Goal: Find specific page/section: Find specific page/section

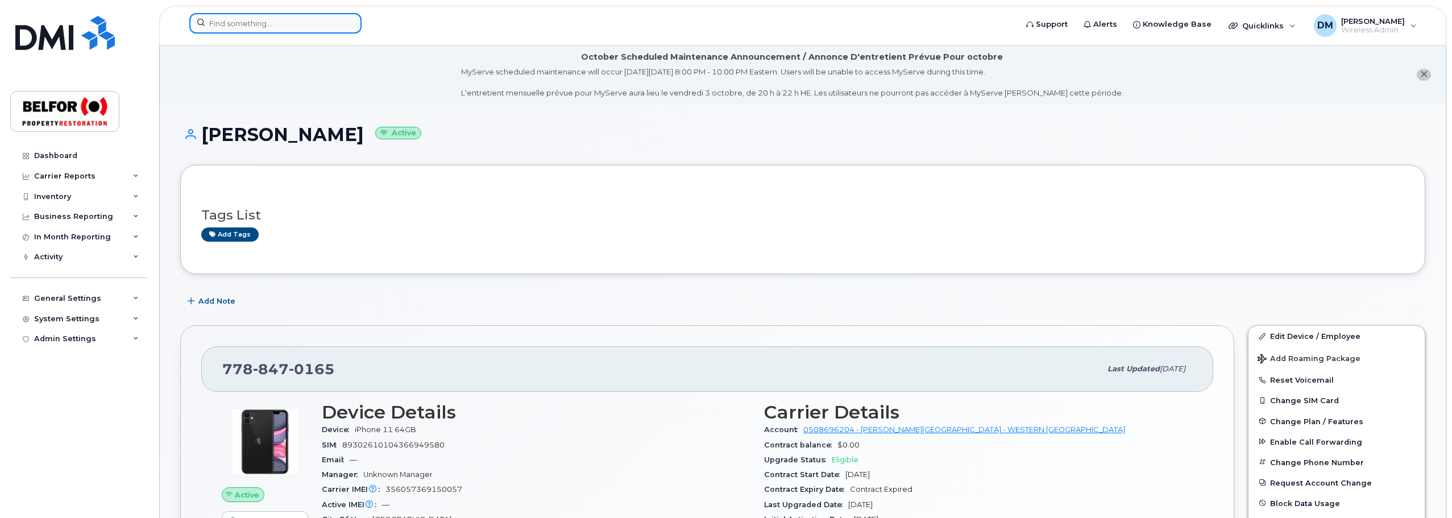
click at [232, 24] on input at bounding box center [275, 23] width 172 height 20
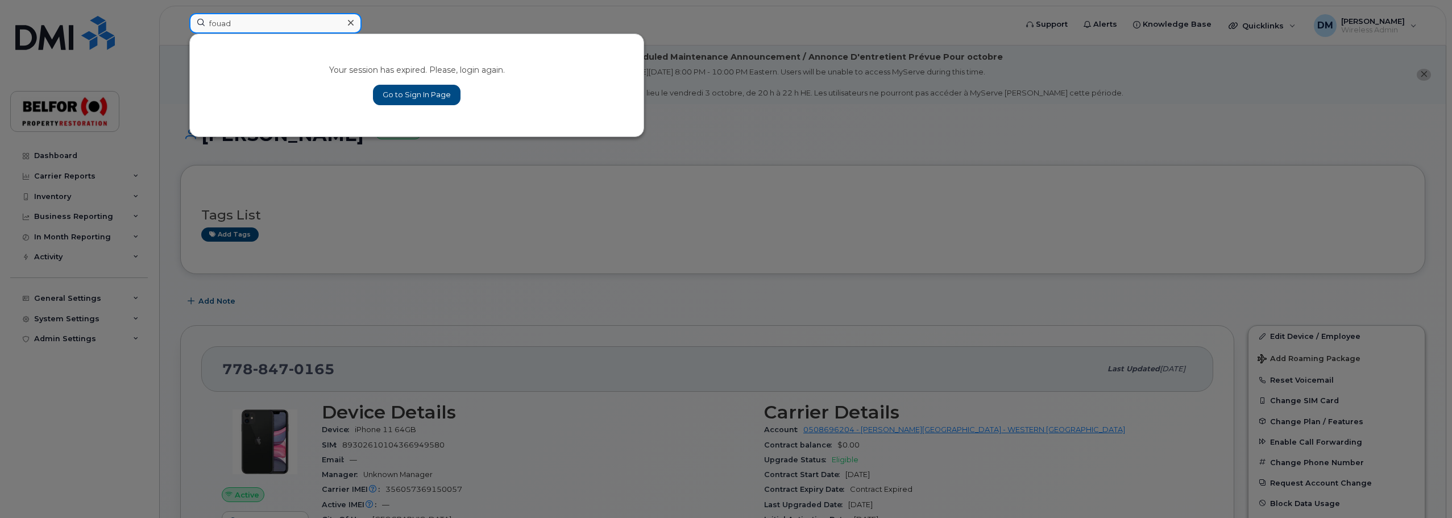
type input "fouad"
click at [421, 99] on link "Go to Sign In Page" at bounding box center [417, 95] width 88 height 20
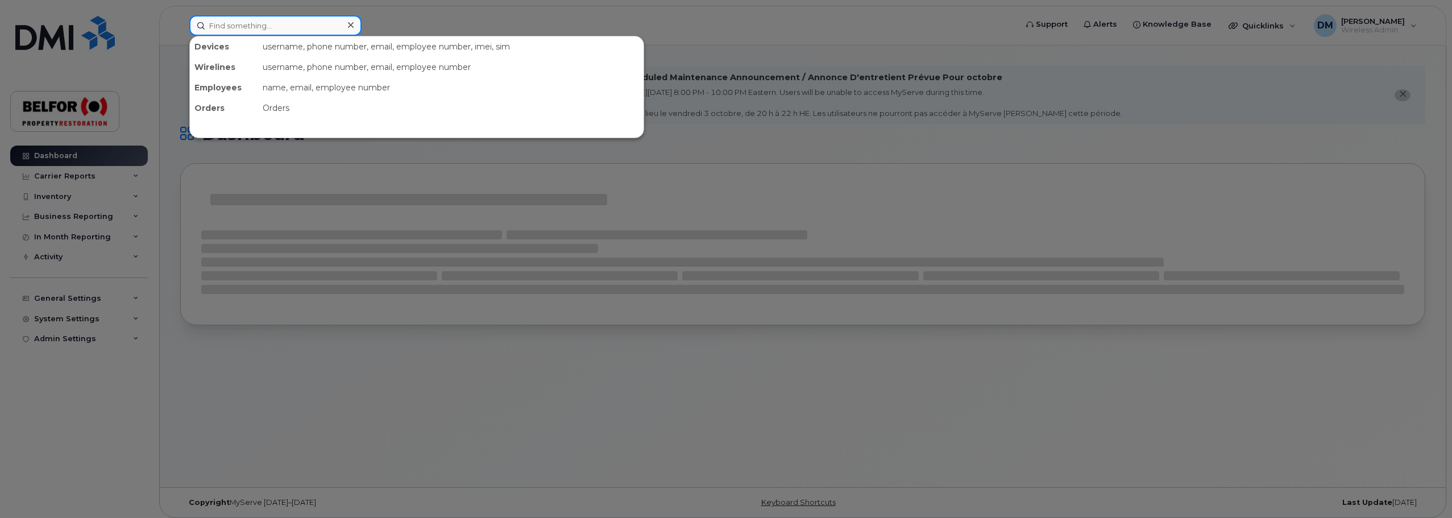
click at [221, 27] on input at bounding box center [275, 25] width 172 height 20
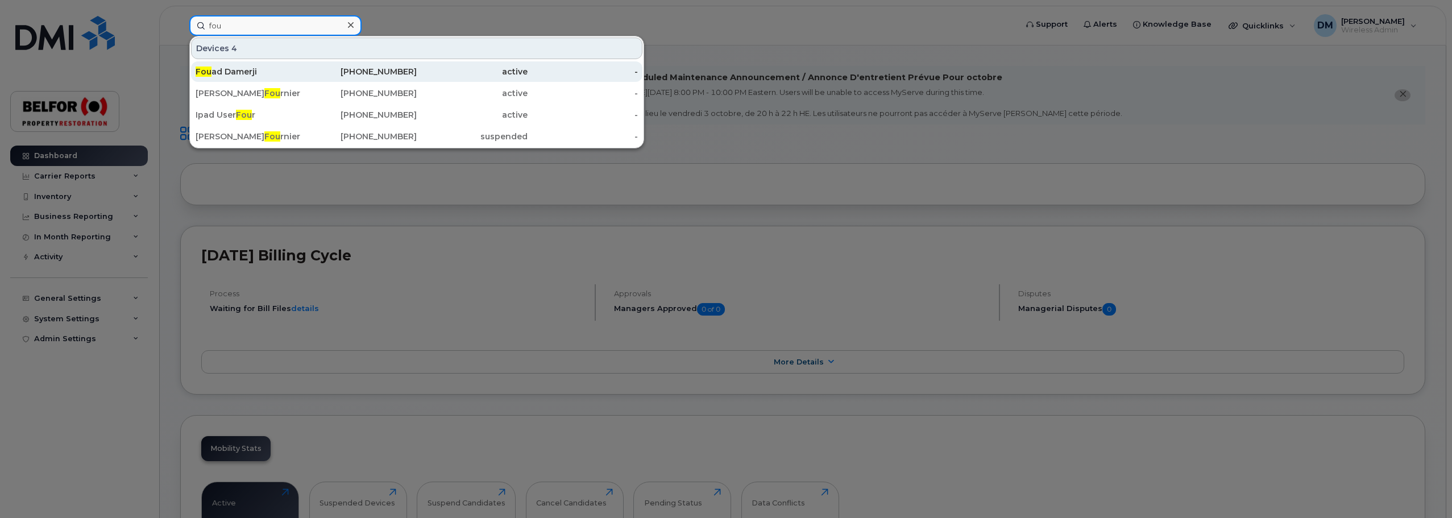
type input "fou"
click at [232, 76] on div "Fou ad Damerji" at bounding box center [251, 71] width 111 height 11
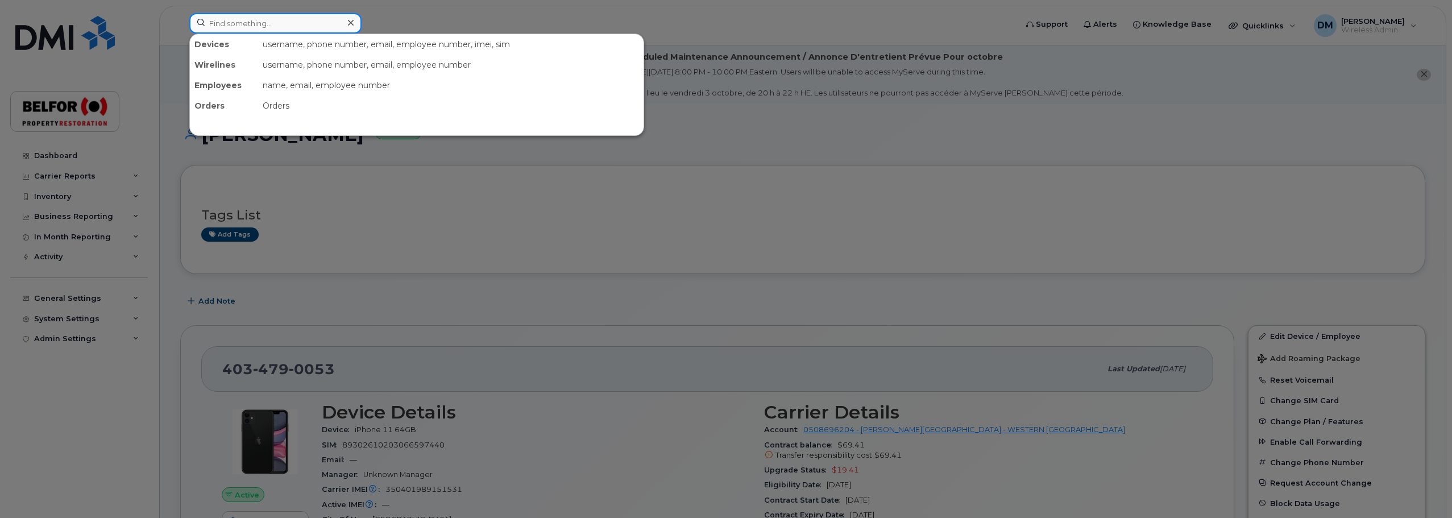
click at [227, 26] on input at bounding box center [275, 23] width 172 height 20
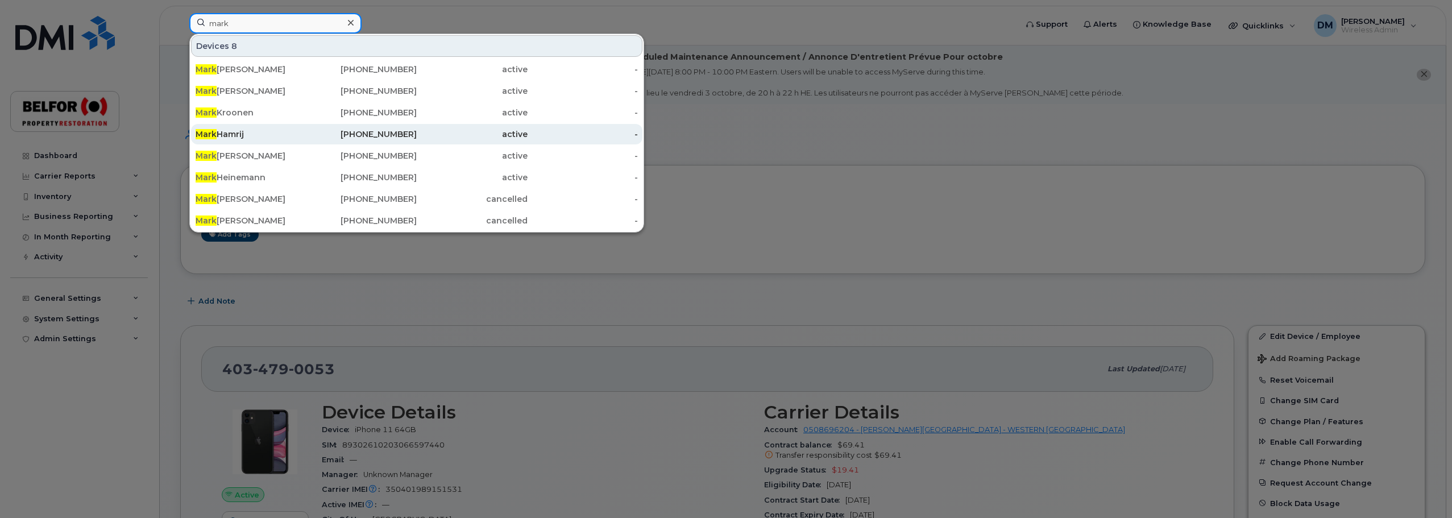
type input "mark"
click at [229, 137] on div "Mark Hamrij" at bounding box center [251, 133] width 111 height 11
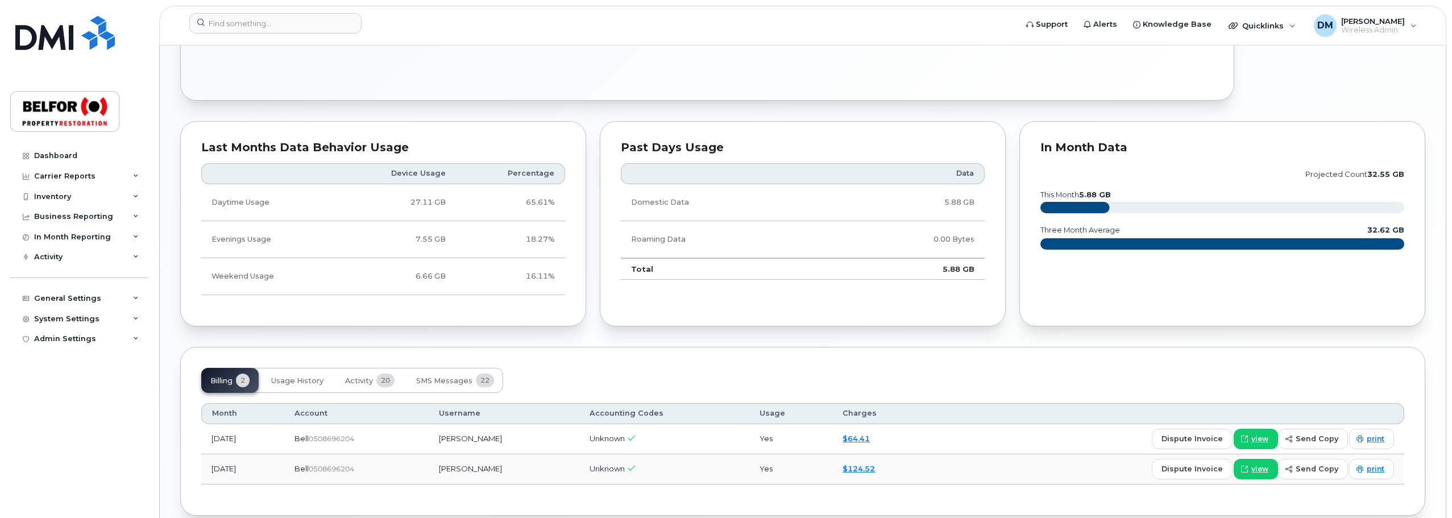
scroll to position [660, 0]
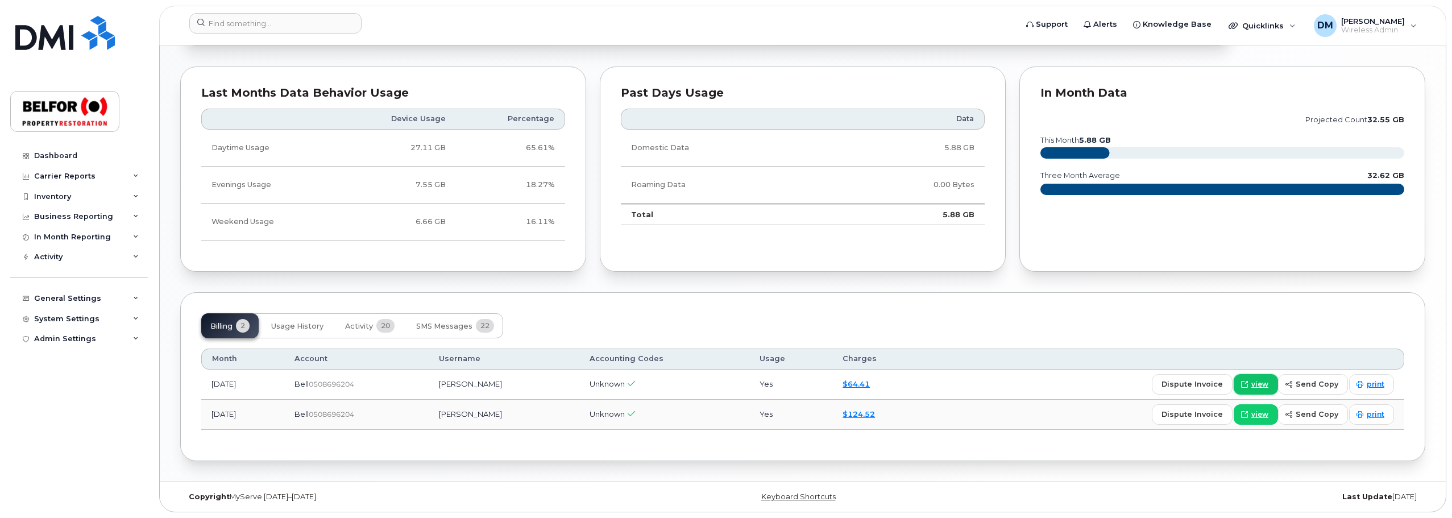
click at [1268, 384] on span "view" at bounding box center [1259, 384] width 17 height 10
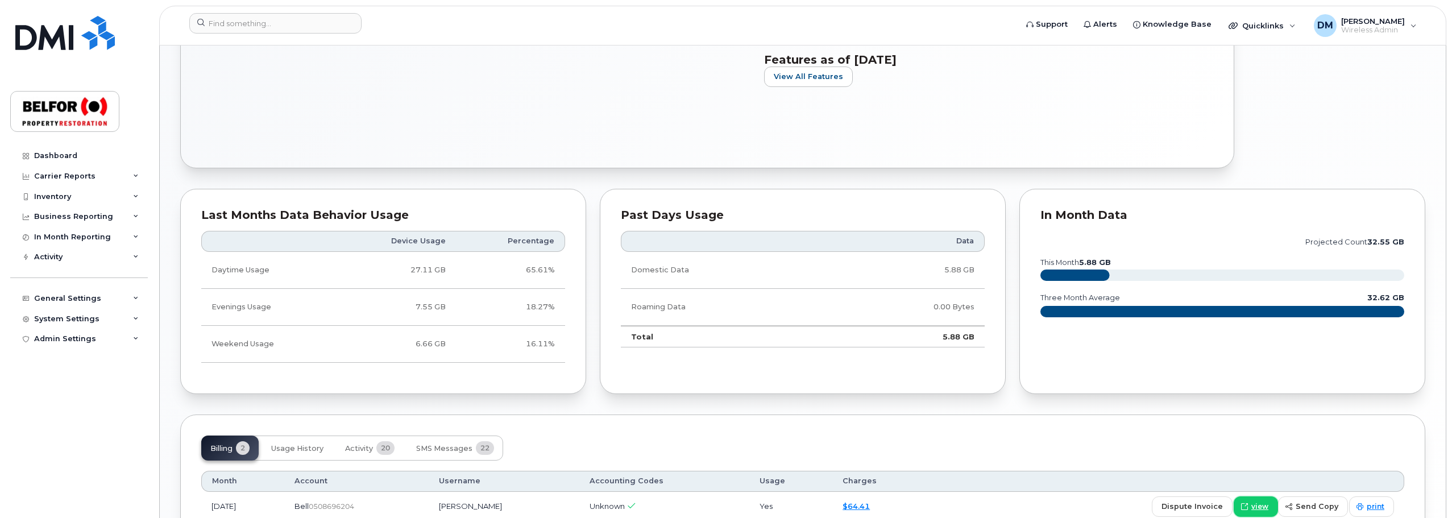
scroll to position [376, 0]
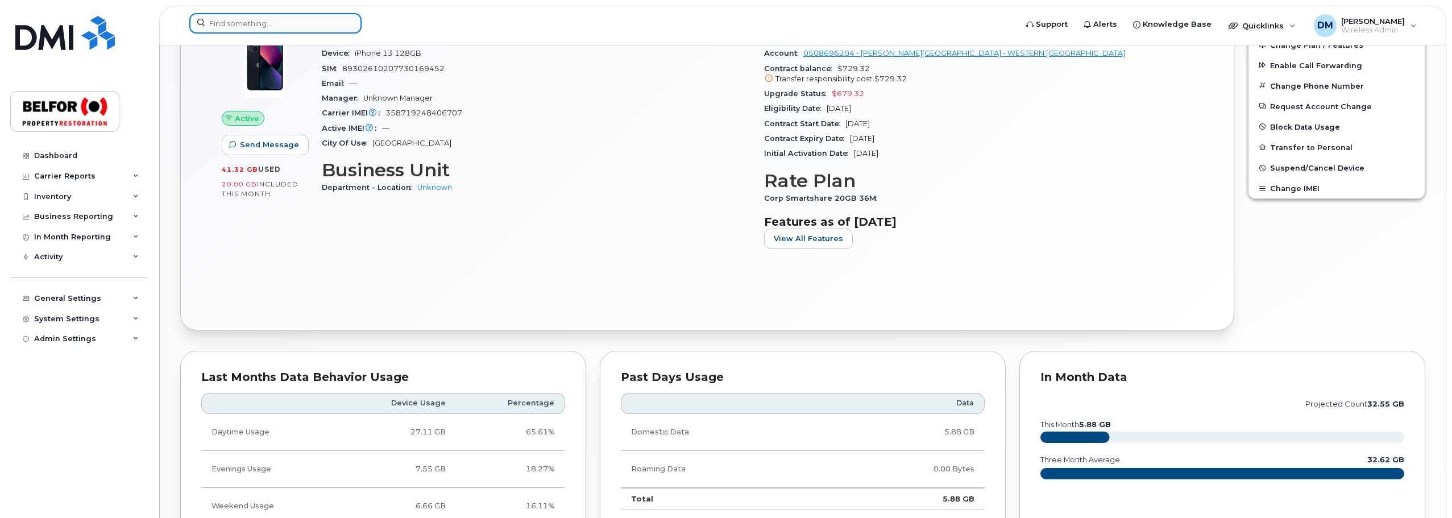
click at [225, 19] on input at bounding box center [275, 23] width 172 height 20
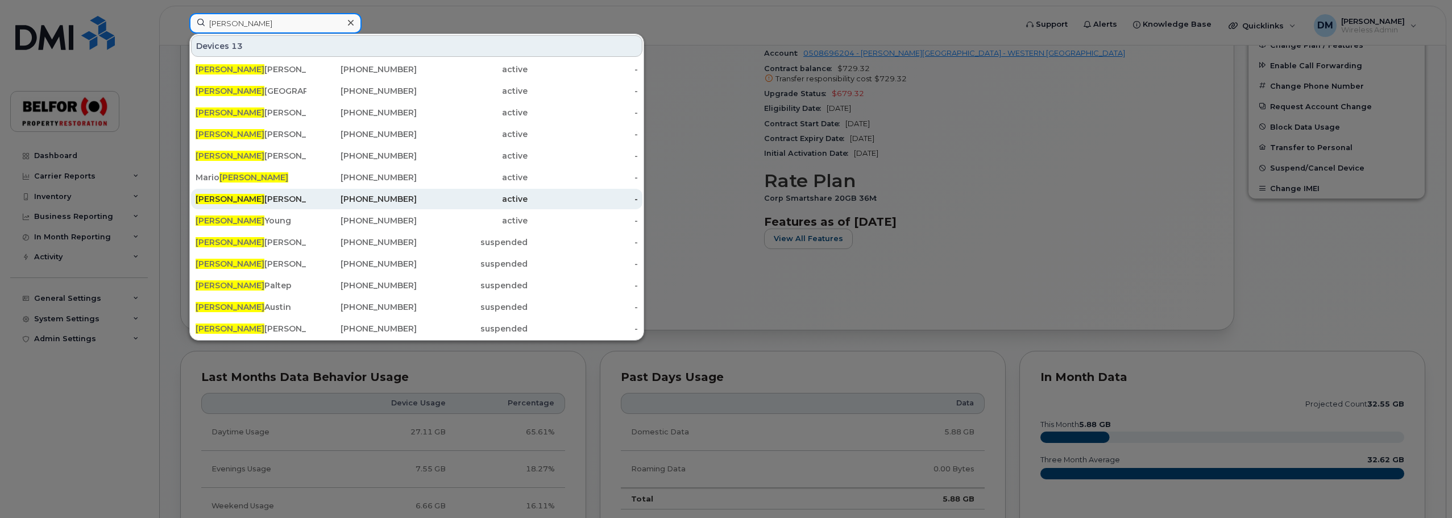
type input "ryan"
click at [232, 202] on div "Ryan Martin" at bounding box center [251, 198] width 111 height 11
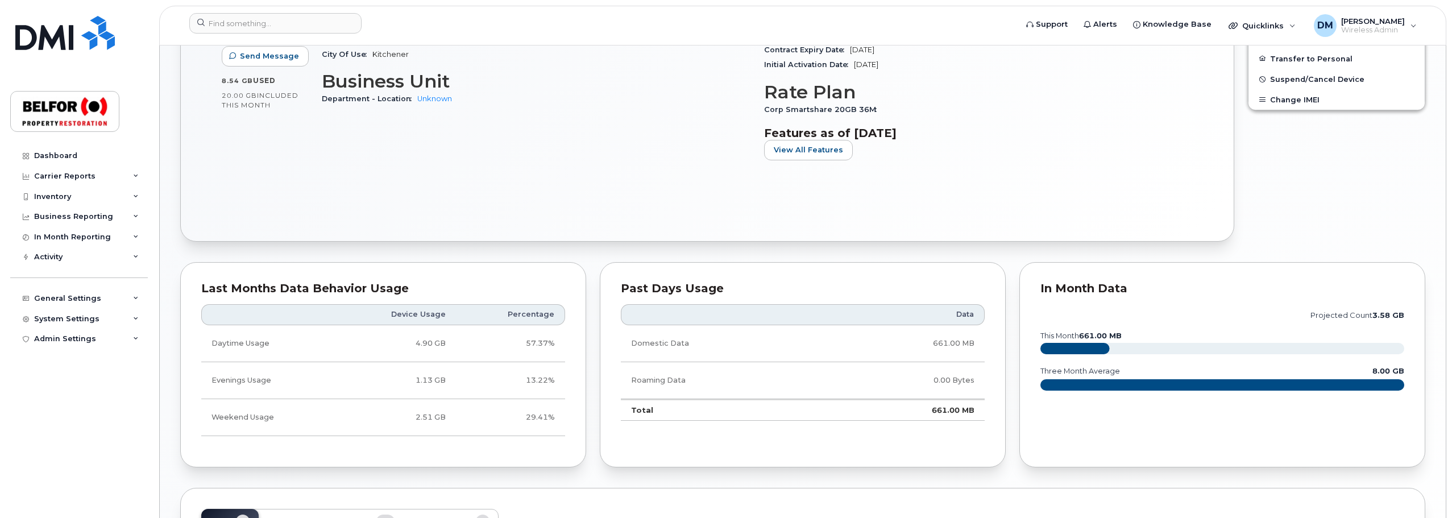
scroll to position [547, 0]
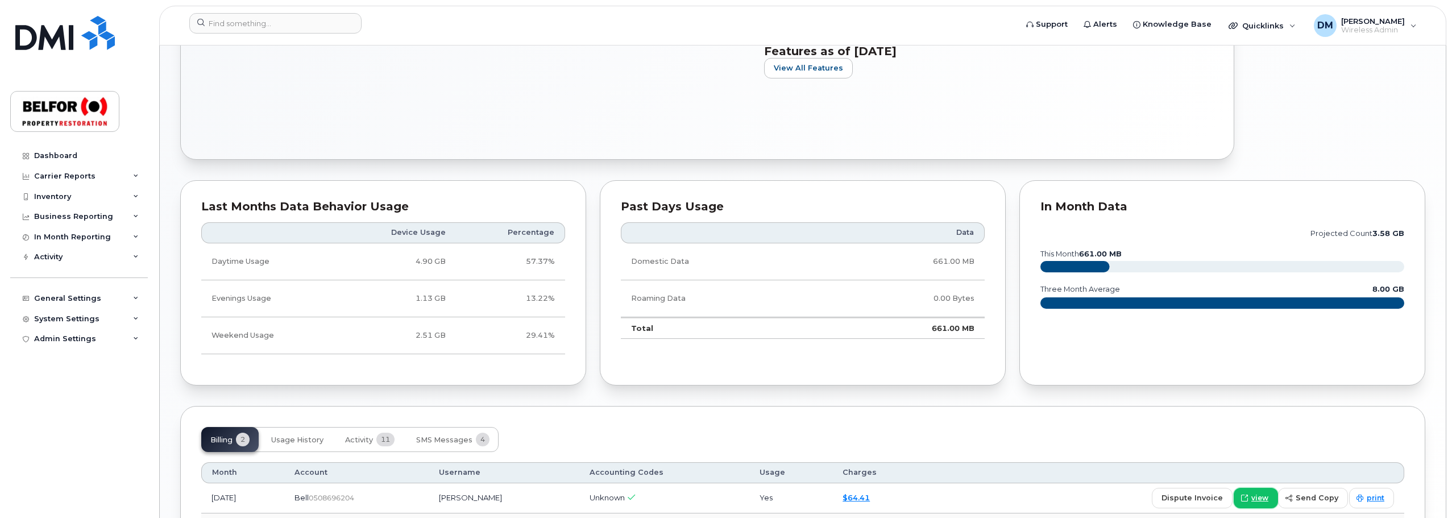
click at [1254, 493] on span "view" at bounding box center [1259, 498] width 17 height 10
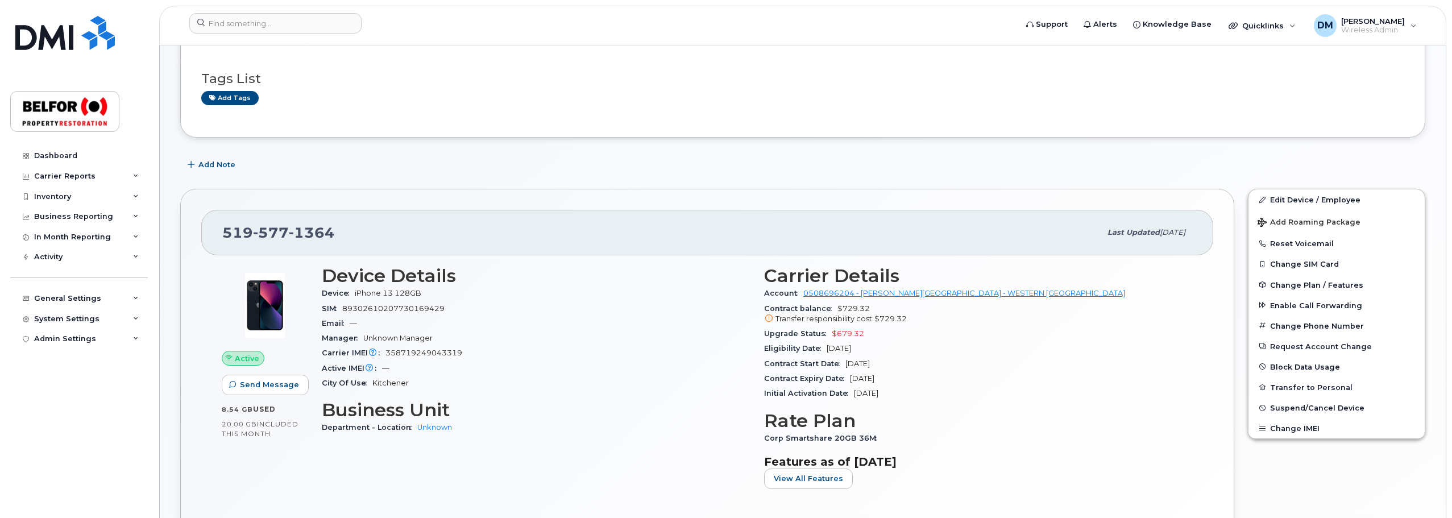
scroll to position [92, 0]
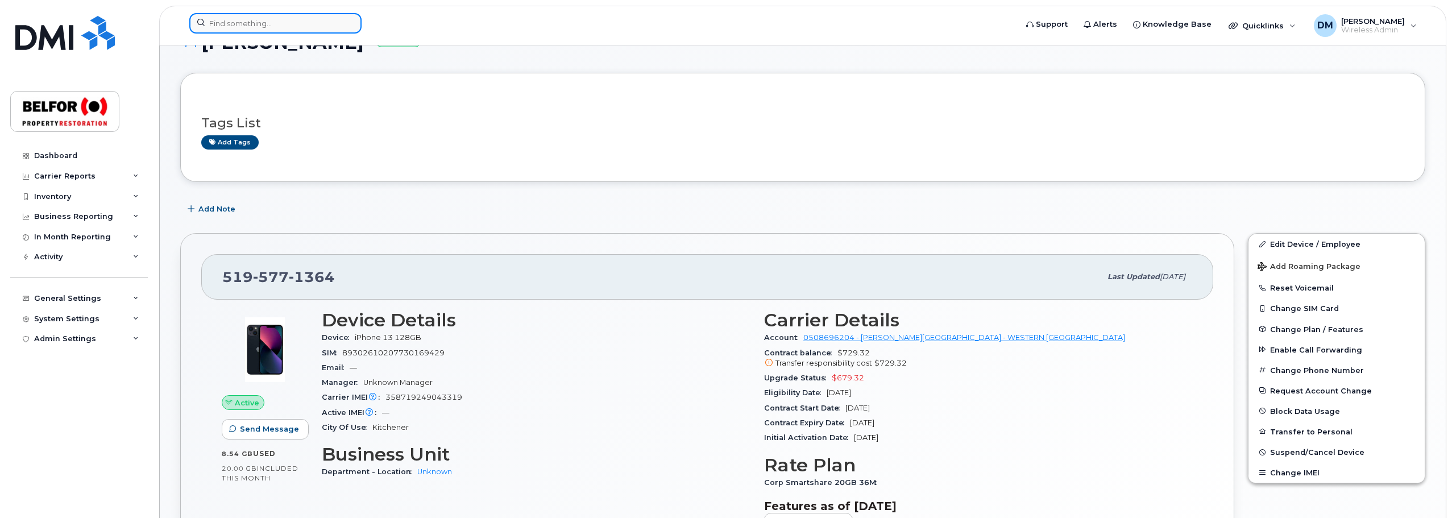
click at [235, 26] on input at bounding box center [275, 23] width 172 height 20
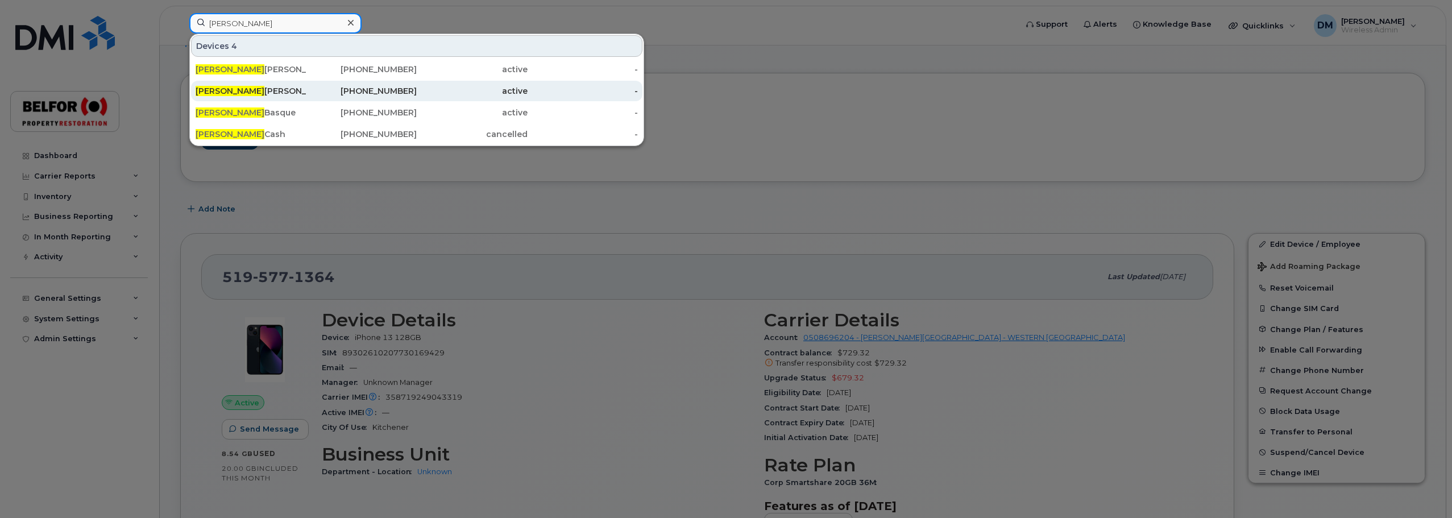
type input "dave"
drag, startPoint x: 257, startPoint y: 88, endPoint x: 251, endPoint y: 94, distance: 8.8
click at [259, 88] on div "Dave Di Stasi" at bounding box center [251, 90] width 111 height 11
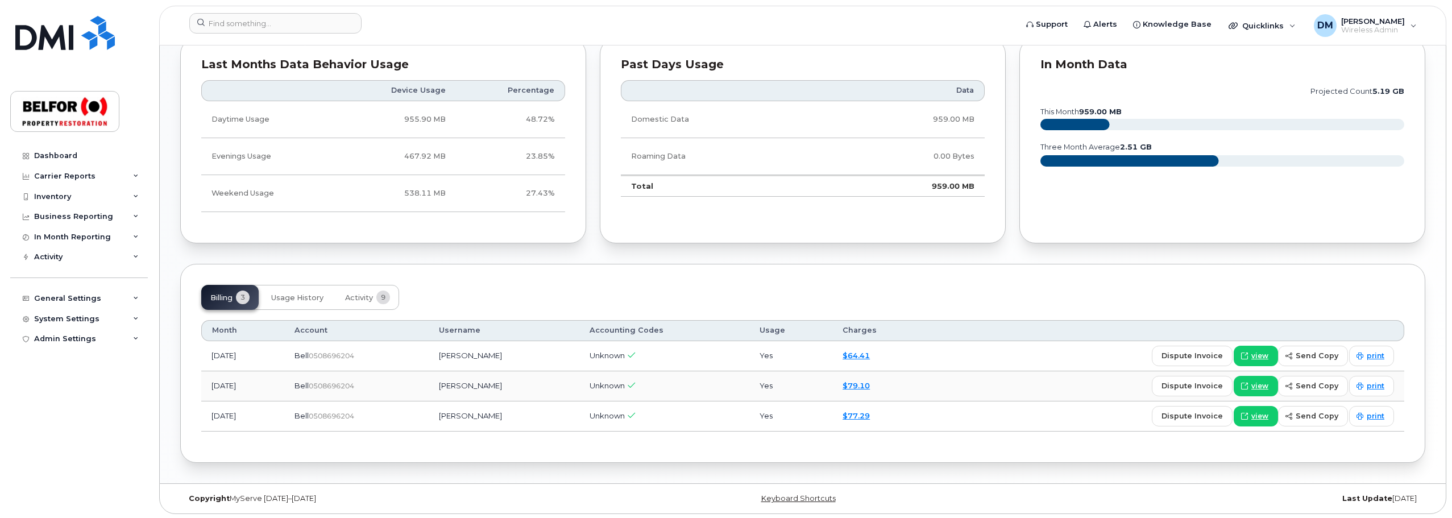
scroll to position [691, 0]
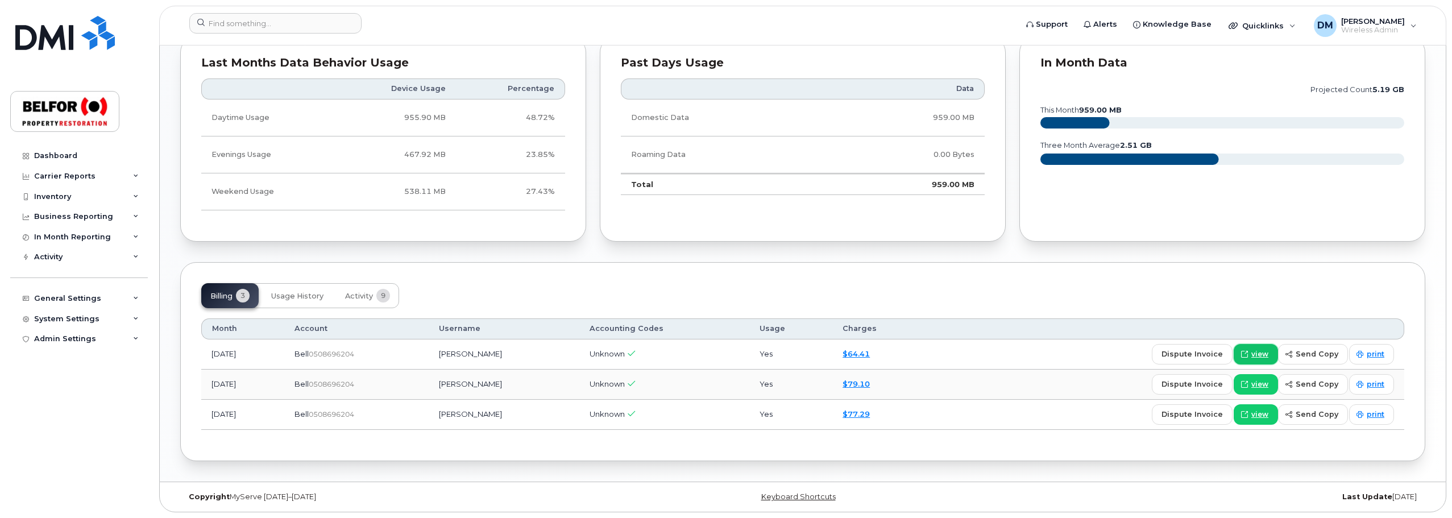
click at [1262, 351] on span "view" at bounding box center [1259, 354] width 17 height 10
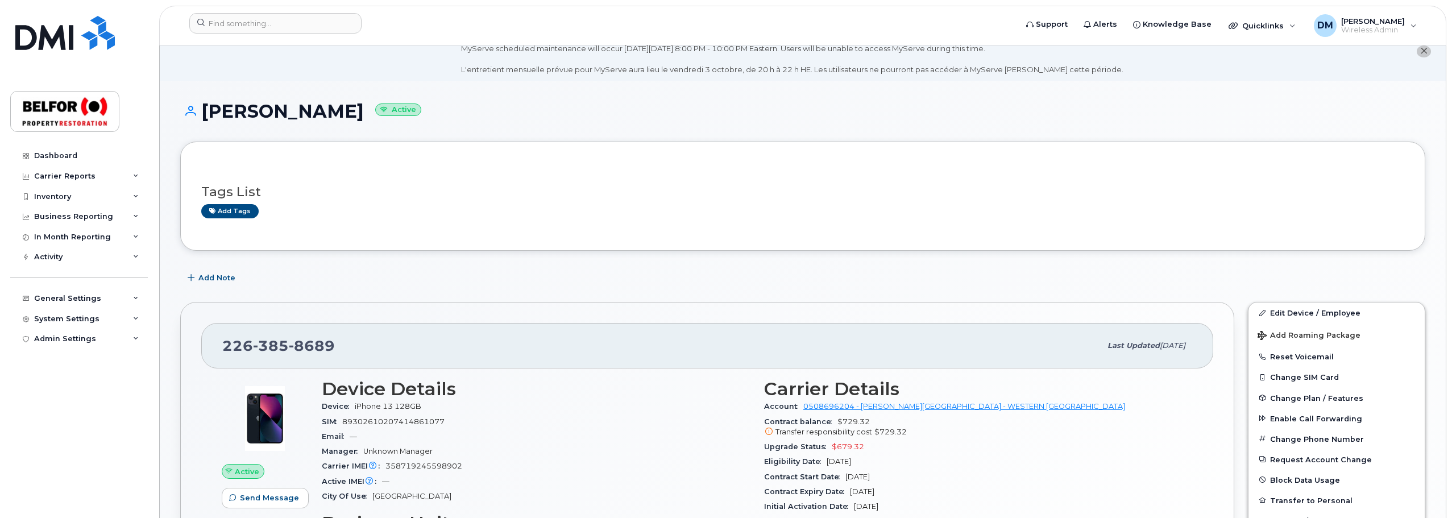
scroll to position [0, 0]
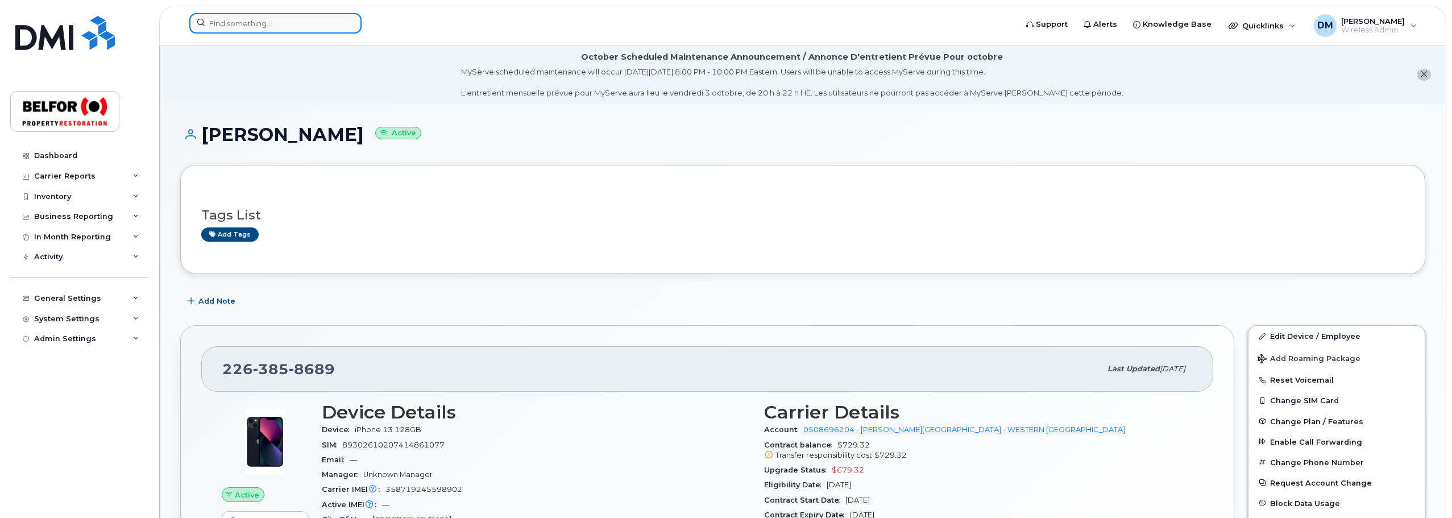
click at [232, 21] on input at bounding box center [275, 23] width 172 height 20
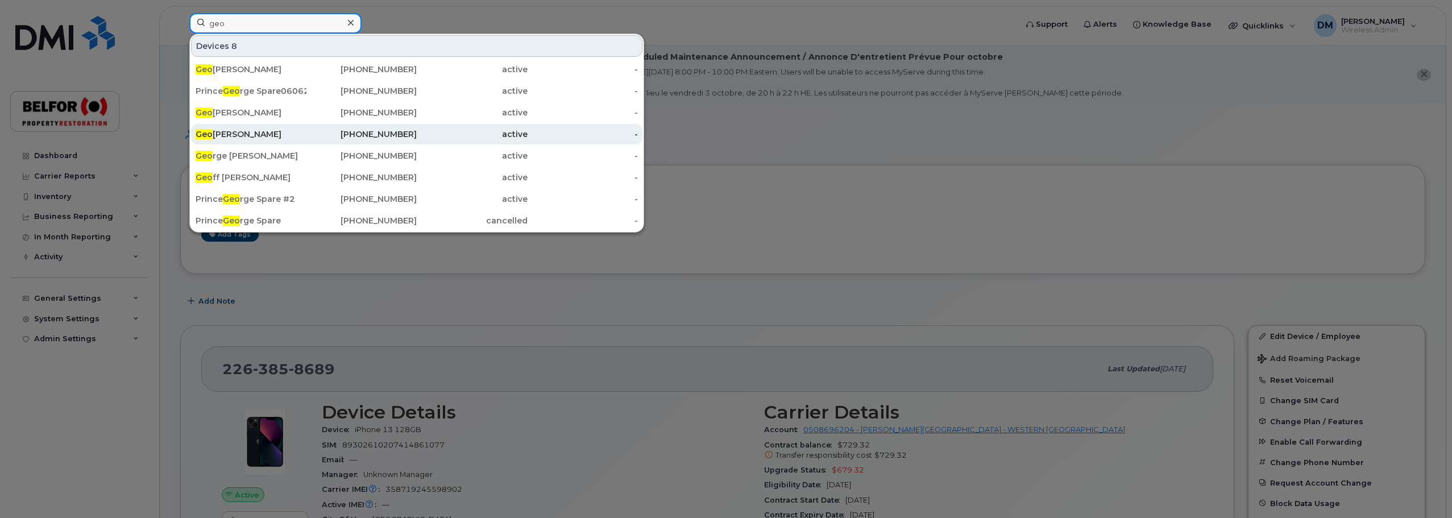
type input "geo"
click at [225, 135] on div "Geo Langlois" at bounding box center [251, 133] width 111 height 11
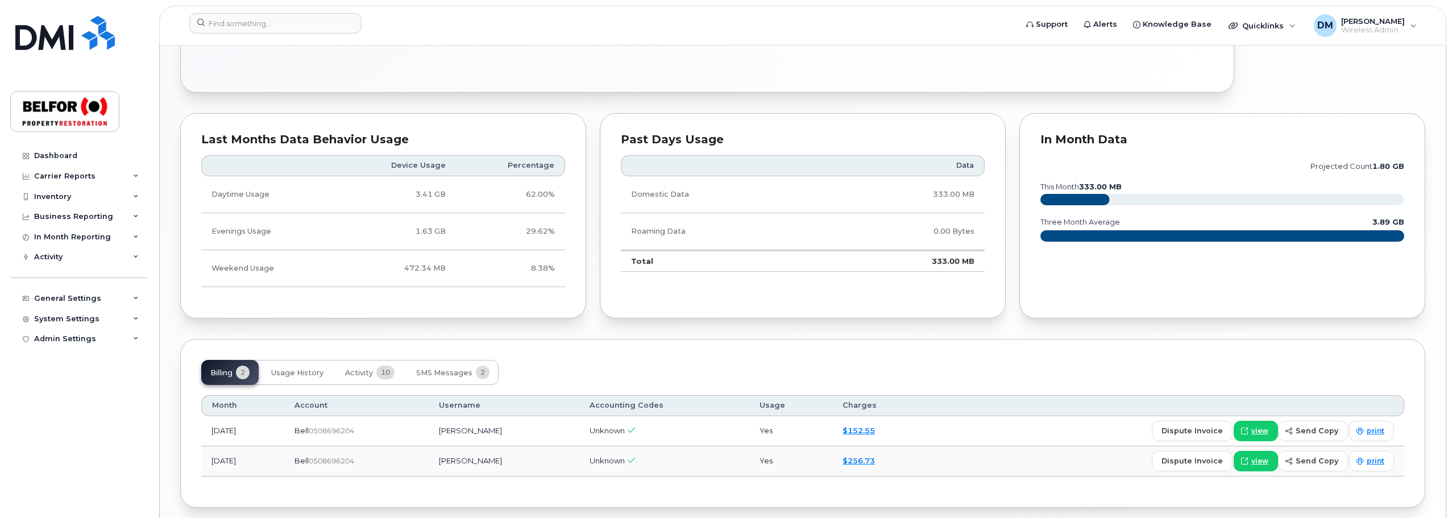
scroll to position [660, 0]
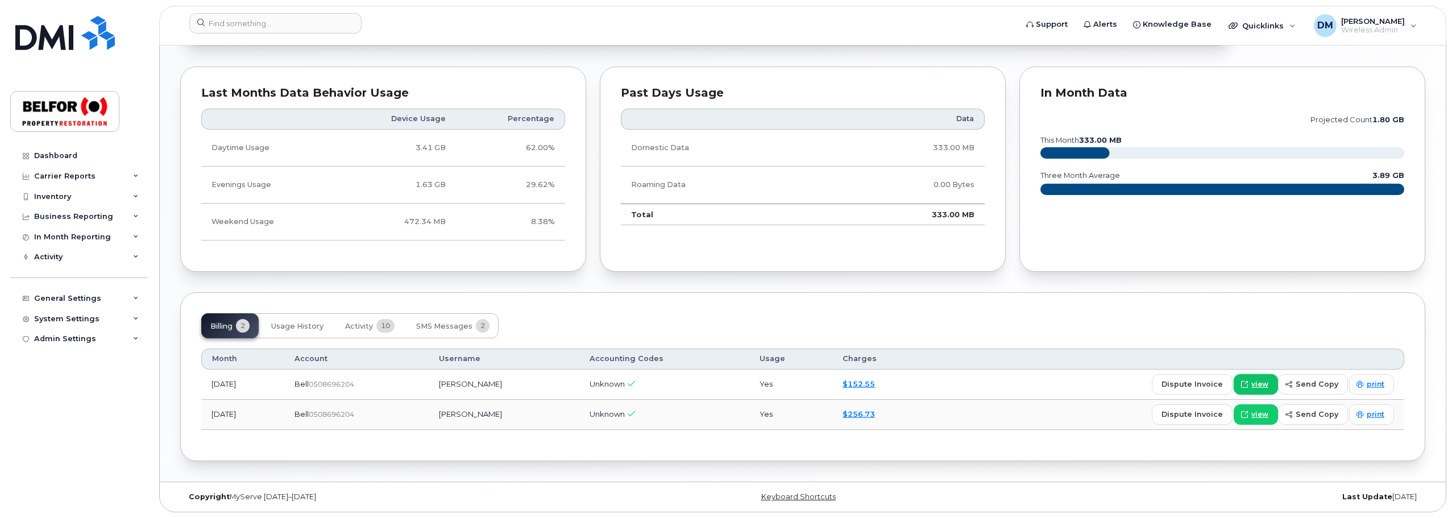
click at [1258, 385] on span "view" at bounding box center [1259, 384] width 17 height 10
click at [227, 25] on input at bounding box center [275, 23] width 172 height 20
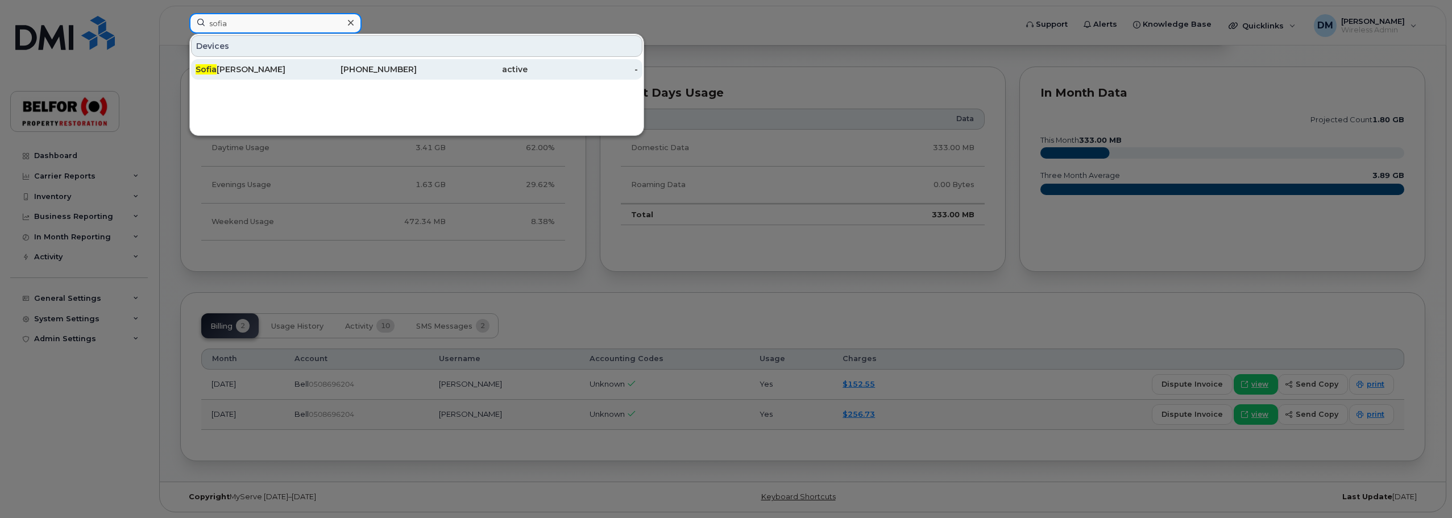
type input "sofia"
click at [223, 74] on div "Sofia Shiels" at bounding box center [251, 69] width 111 height 11
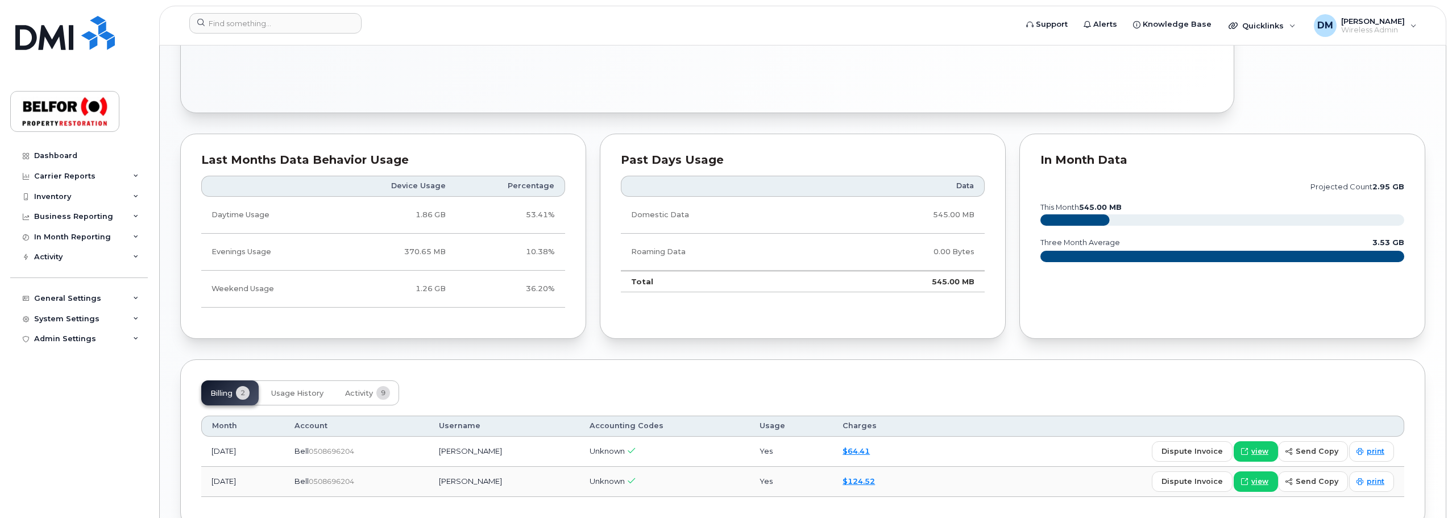
scroll to position [660, 0]
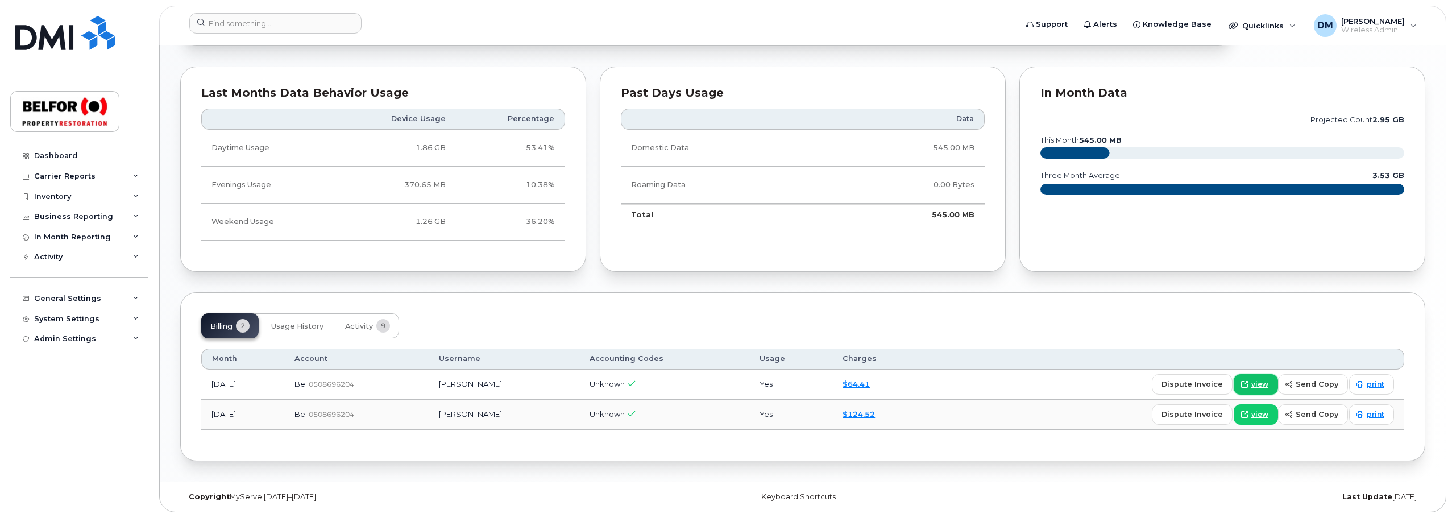
click at [1258, 384] on span "view" at bounding box center [1259, 384] width 17 height 10
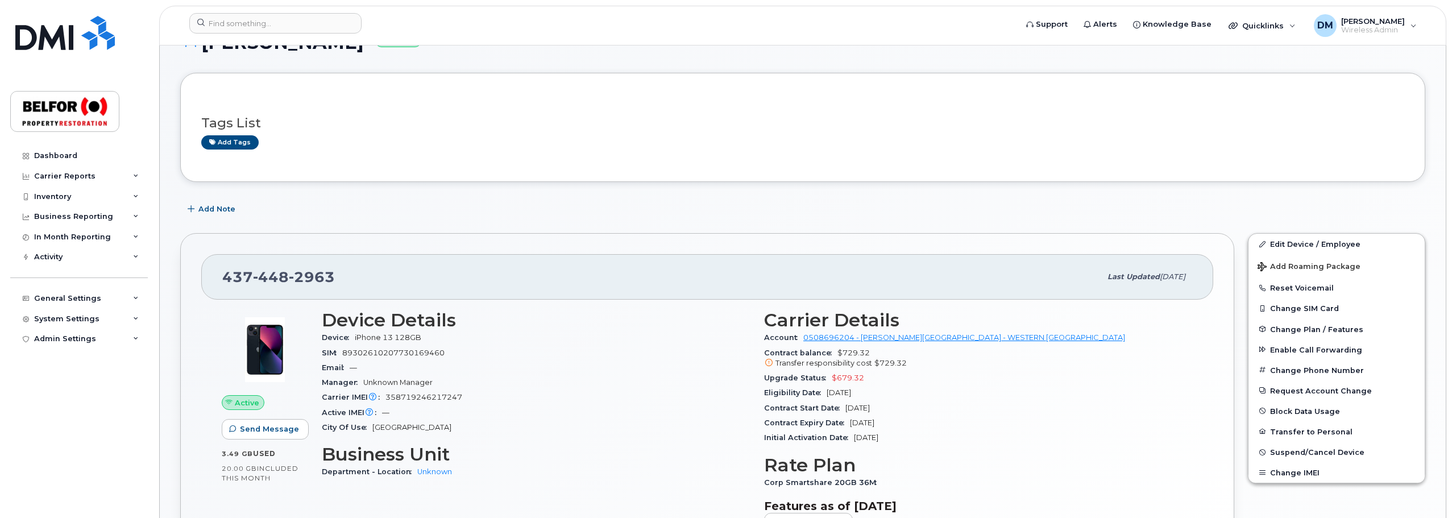
scroll to position [0, 0]
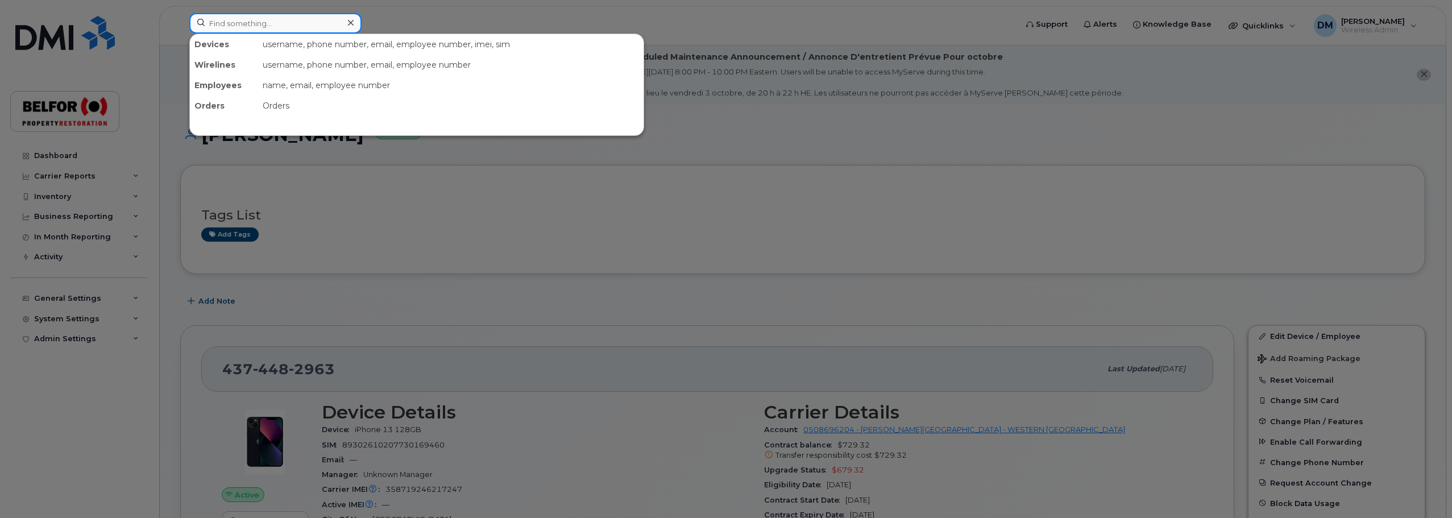
click at [238, 28] on input at bounding box center [275, 23] width 172 height 20
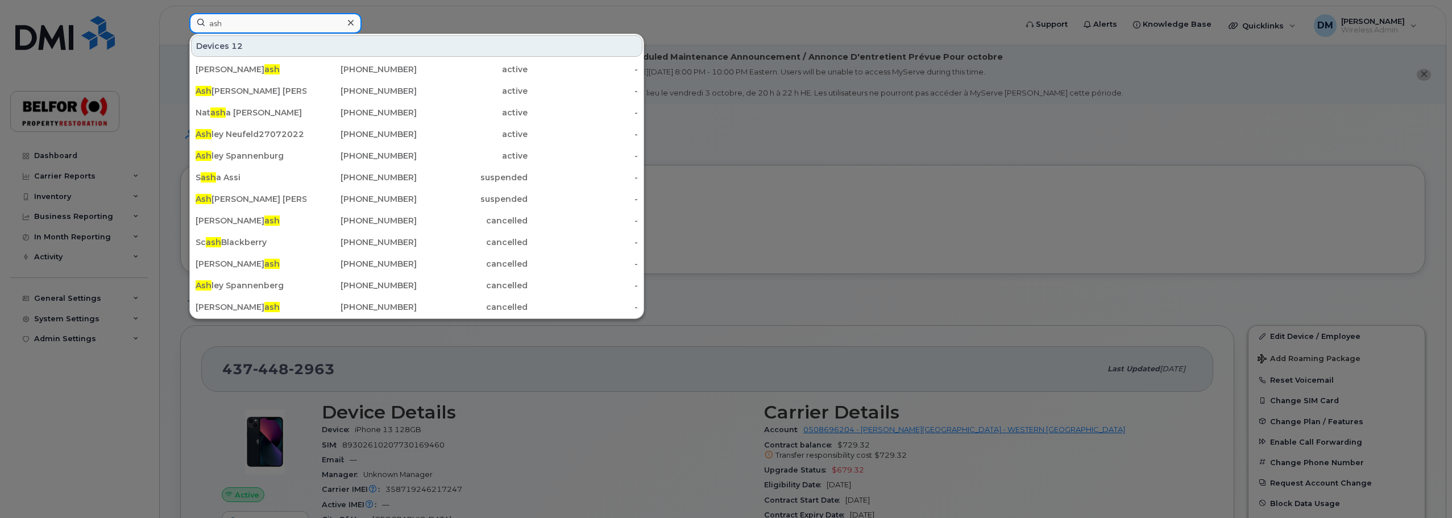
click at [226, 25] on input "ash" at bounding box center [275, 23] width 172 height 20
click at [215, 22] on input "ash" at bounding box center [275, 23] width 172 height 20
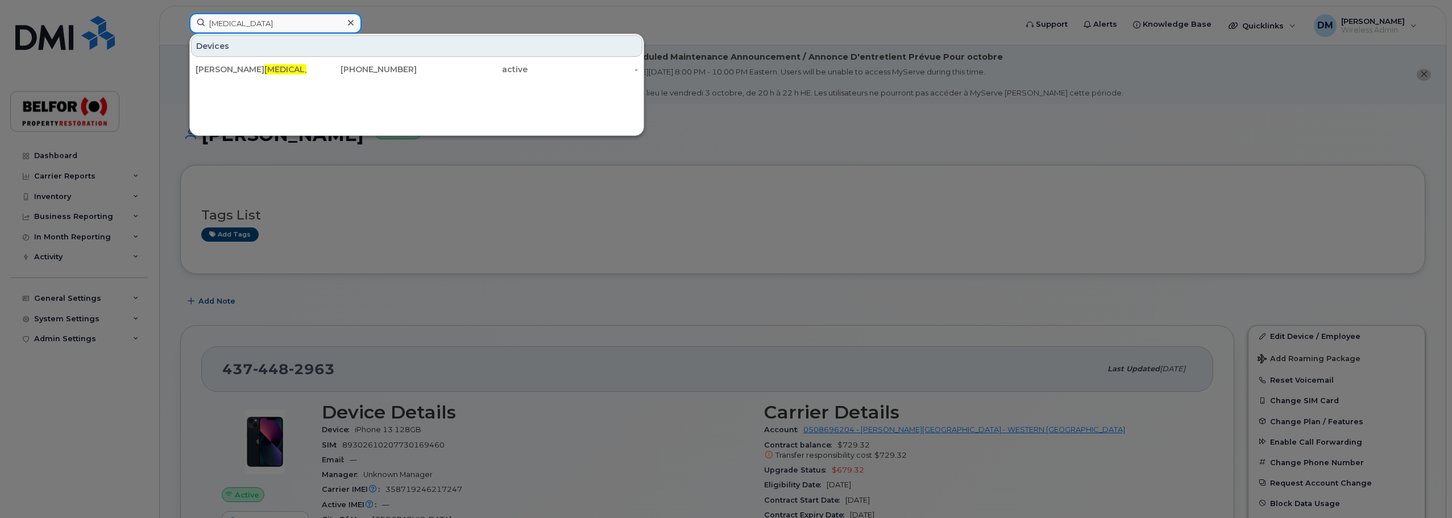
type input "alli"
click at [352, 21] on icon at bounding box center [351, 23] width 6 height 6
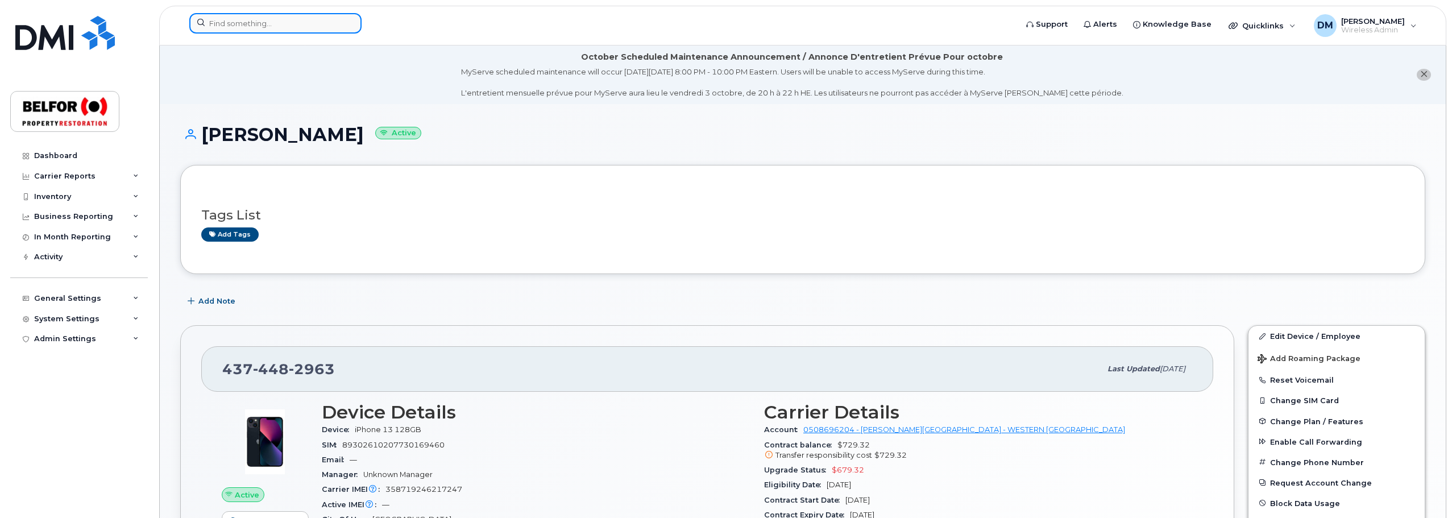
click at [246, 19] on input at bounding box center [275, 23] width 172 height 20
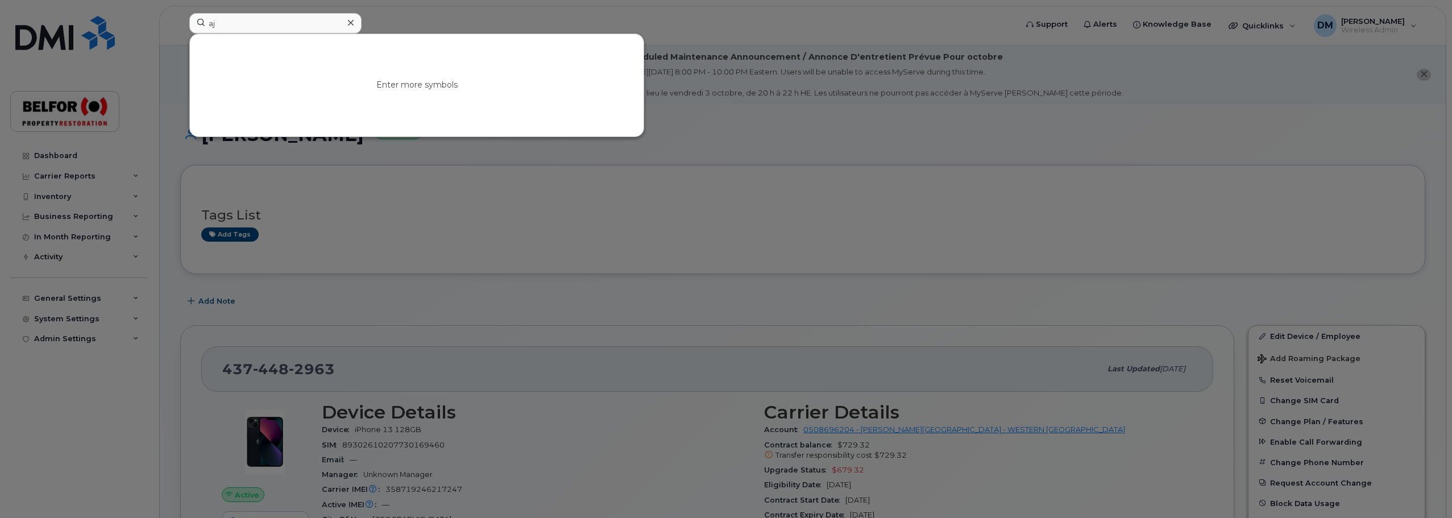
click at [152, 167] on div at bounding box center [726, 259] width 1452 height 518
click at [219, 27] on input "aj" at bounding box center [275, 23] width 172 height 20
type input "a"
click at [246, 26] on input at bounding box center [275, 23] width 172 height 20
type input "a"
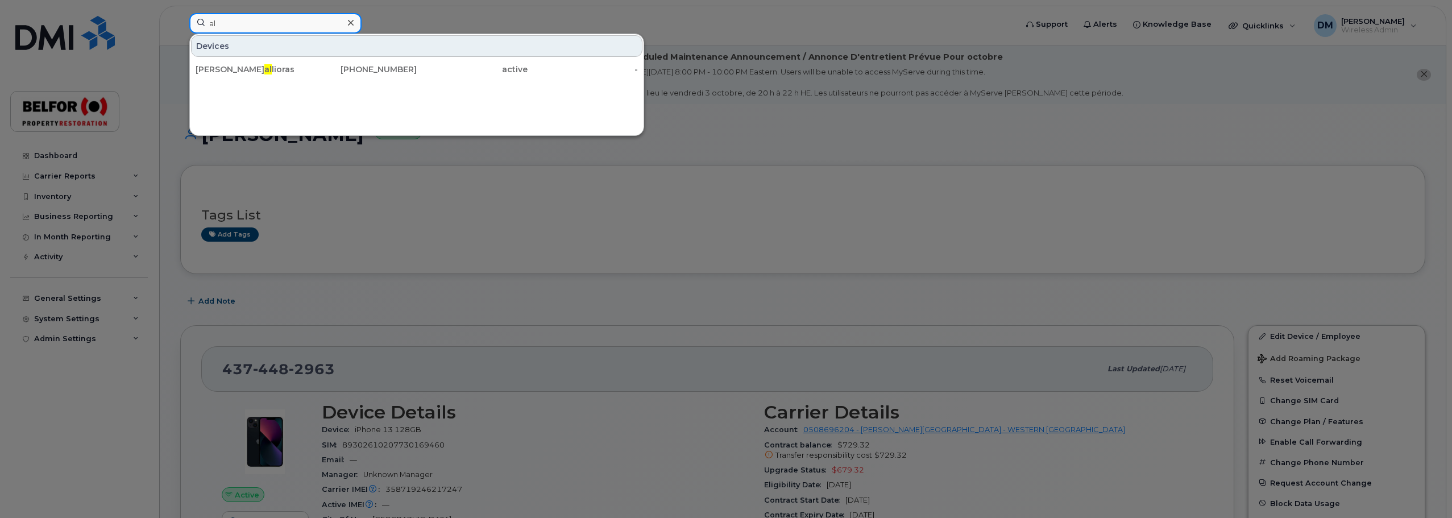
type input "a"
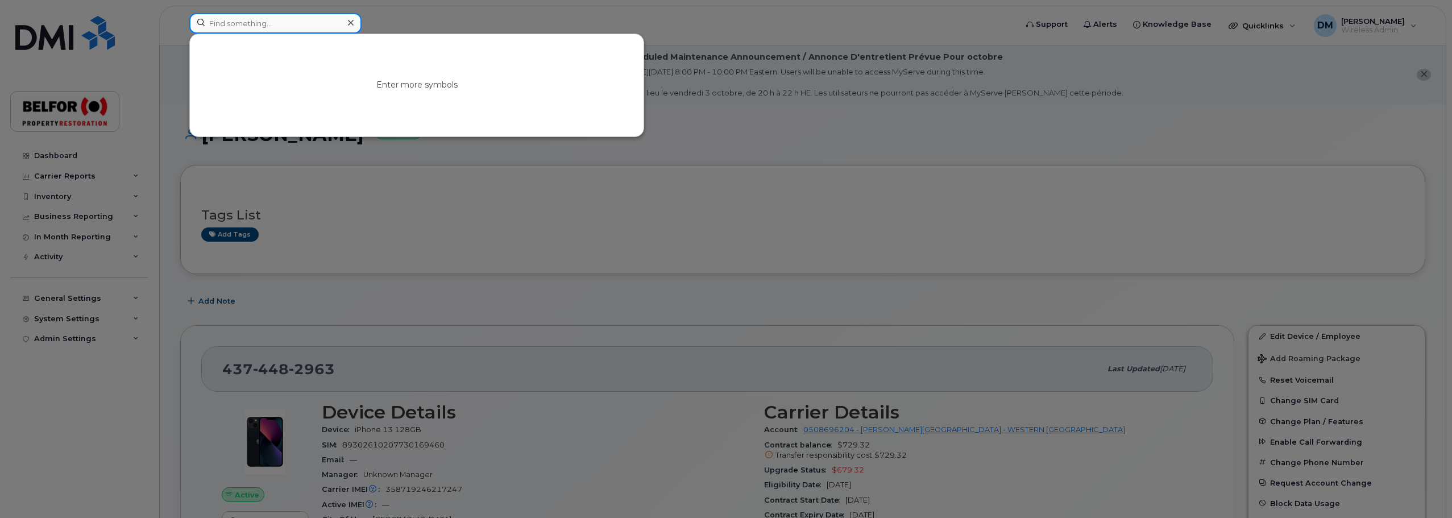
click at [219, 21] on input at bounding box center [275, 23] width 172 height 20
type input "a"
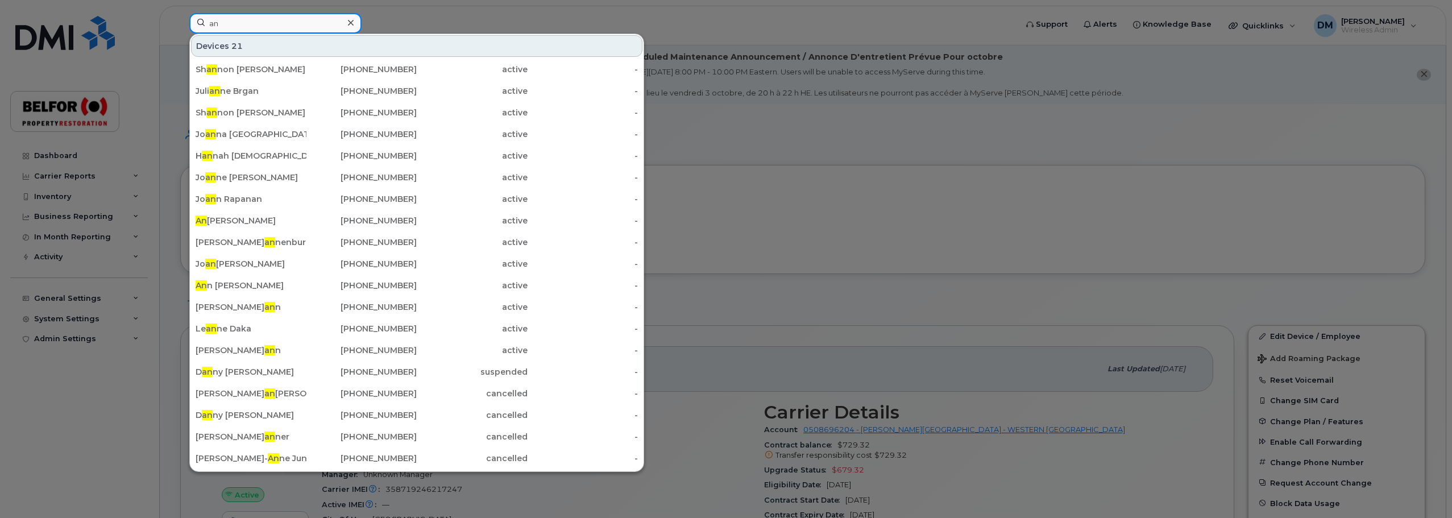
type input "a"
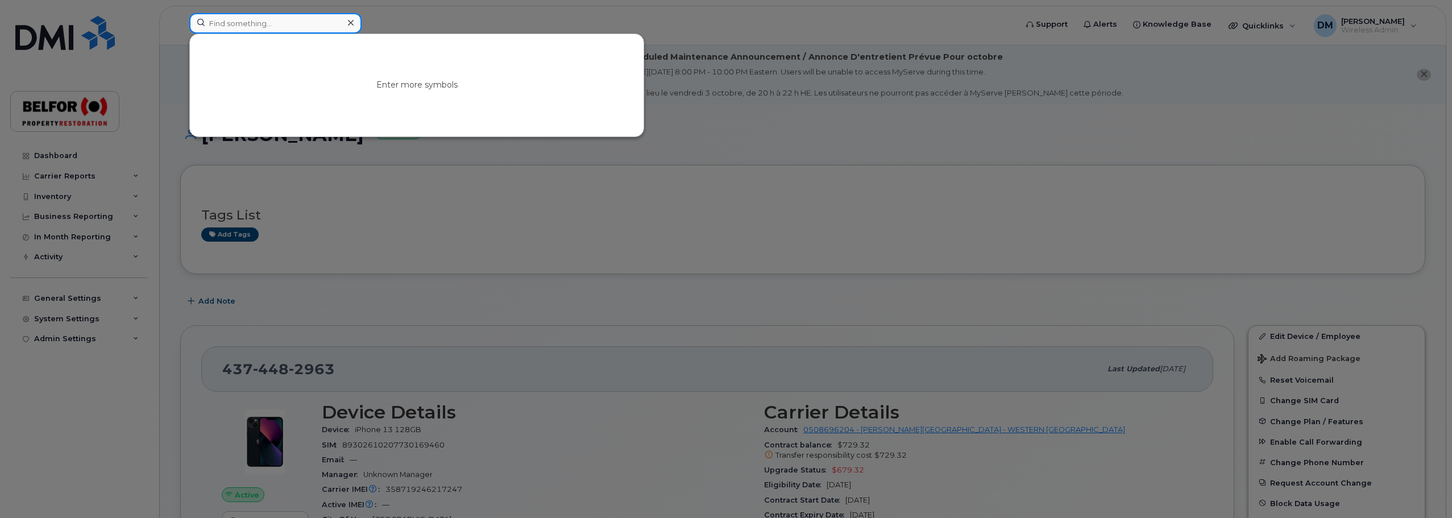
click at [244, 30] on input at bounding box center [275, 23] width 172 height 20
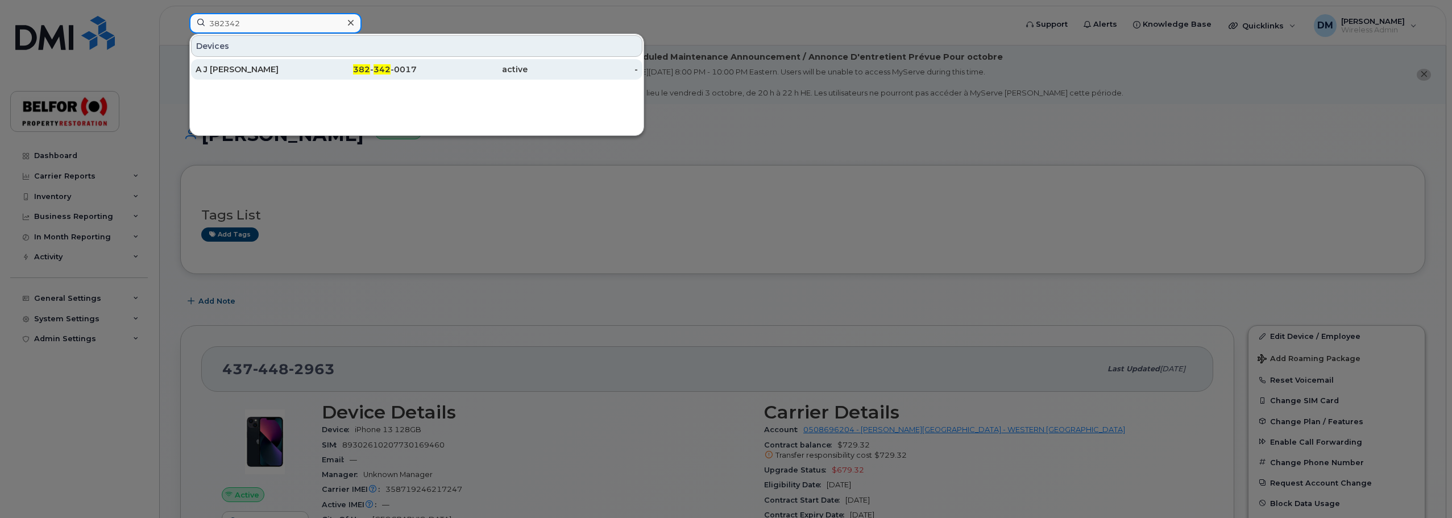
type input "382342"
click at [254, 74] on div "A J Shenthinathan" at bounding box center [251, 69] width 111 height 11
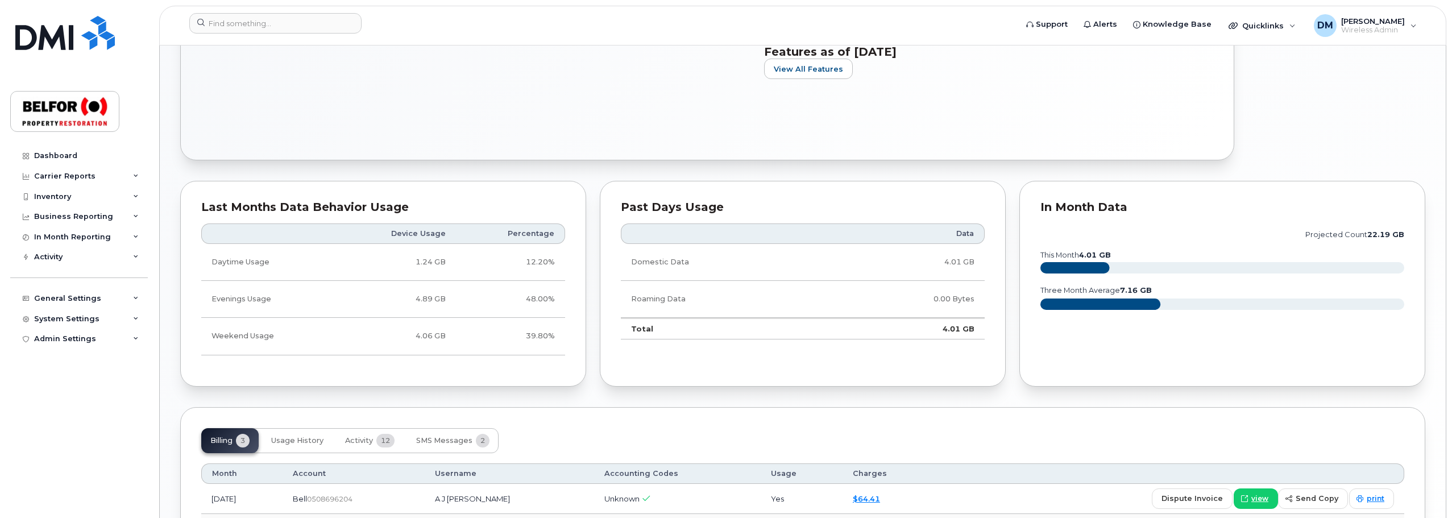
scroll to position [682, 0]
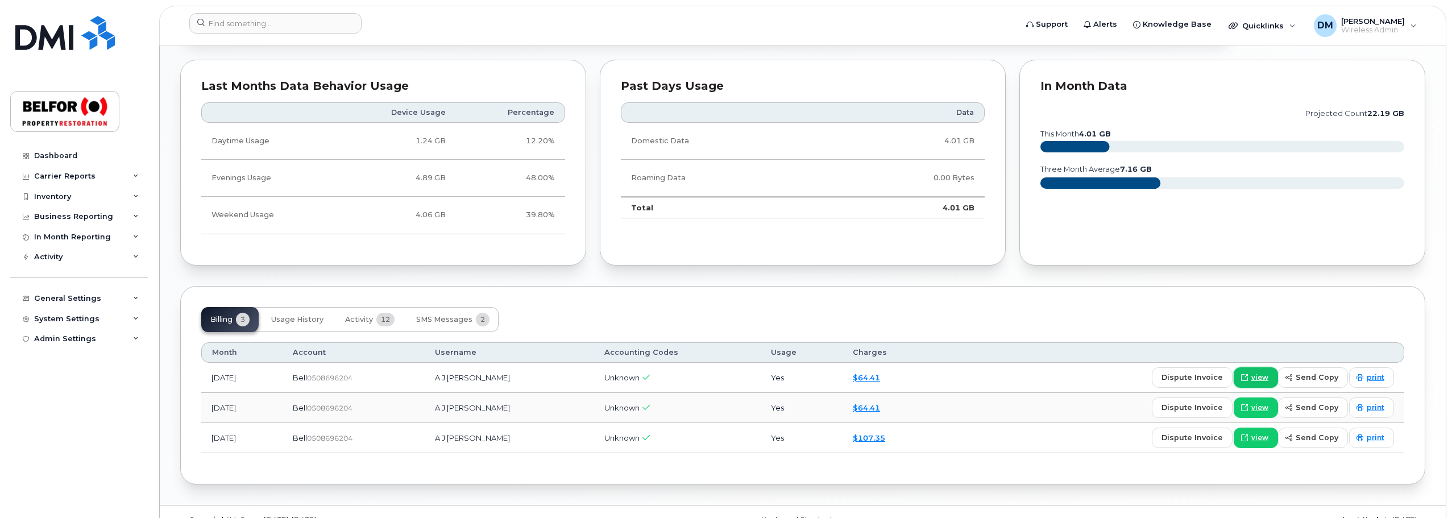
click at [1264, 373] on span "view" at bounding box center [1259, 377] width 17 height 10
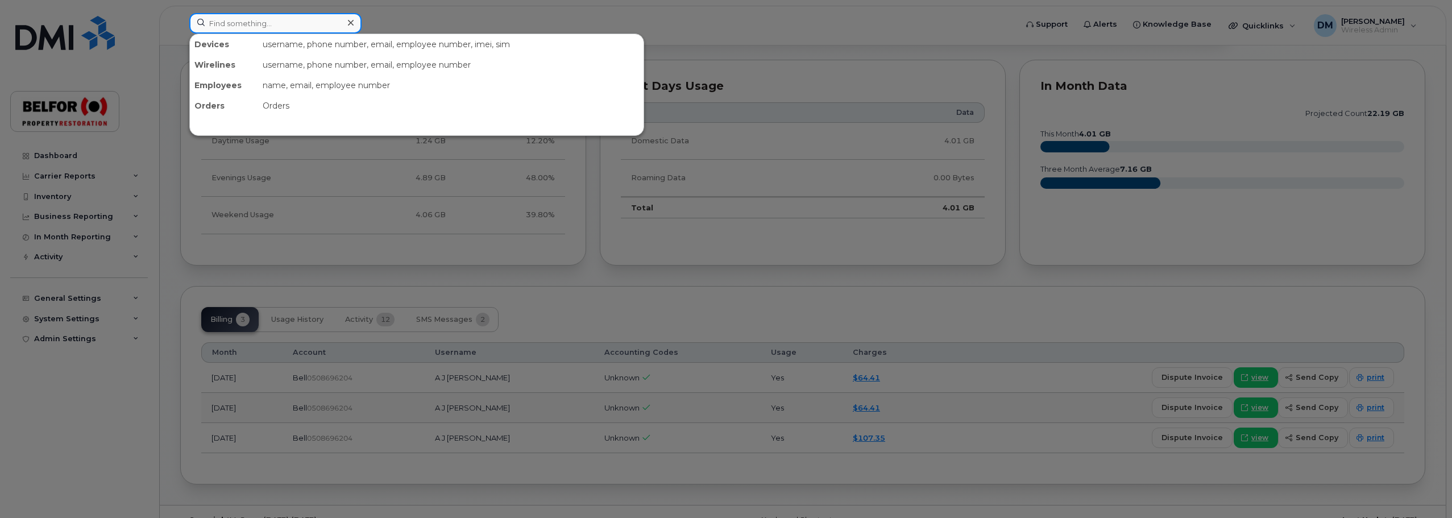
click at [226, 26] on input at bounding box center [275, 23] width 172 height 20
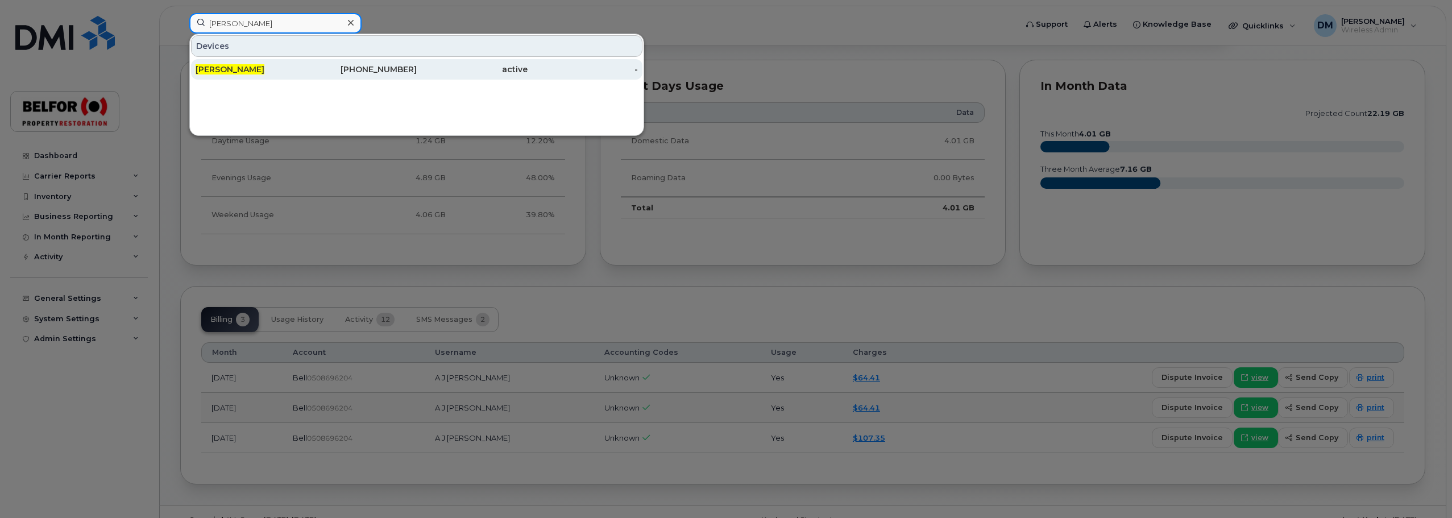
type input "matt ward"
click at [247, 73] on div "[PERSON_NAME]" at bounding box center [251, 69] width 111 height 11
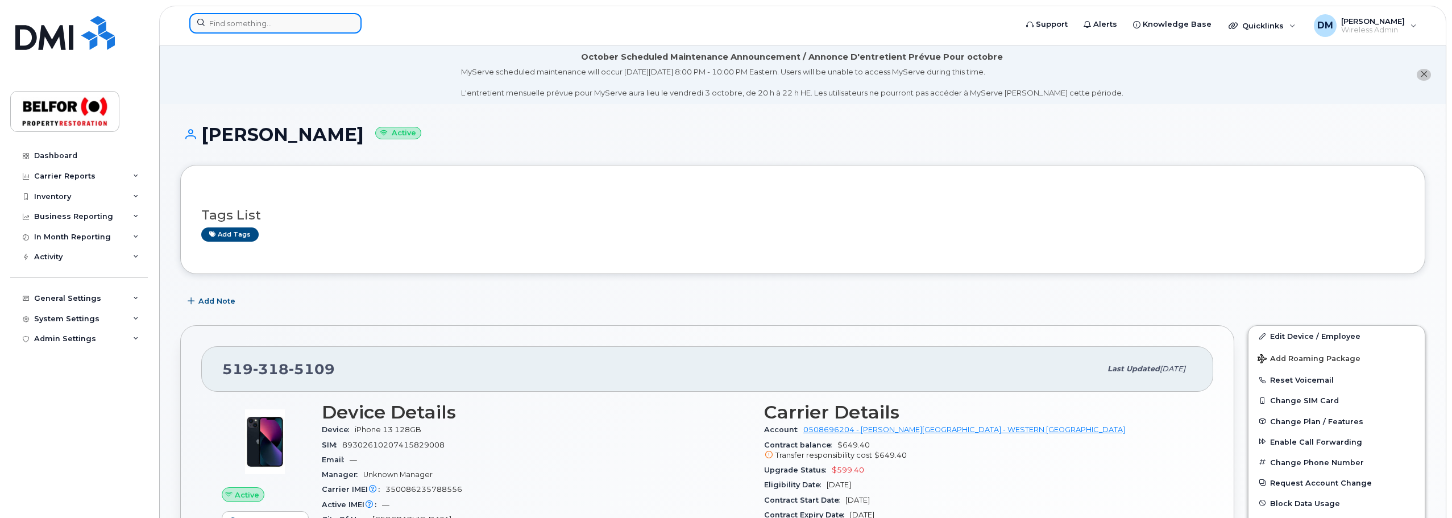
click at [236, 27] on input at bounding box center [275, 23] width 172 height 20
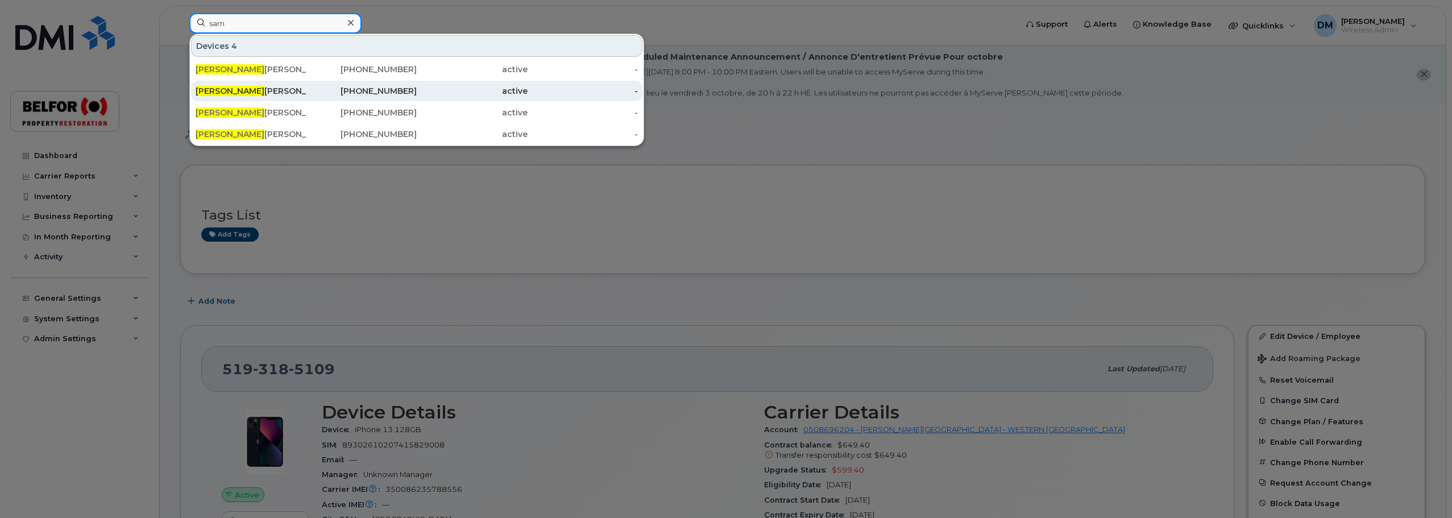
type input "sam"
click at [234, 94] on div "[PERSON_NAME]" at bounding box center [251, 90] width 111 height 11
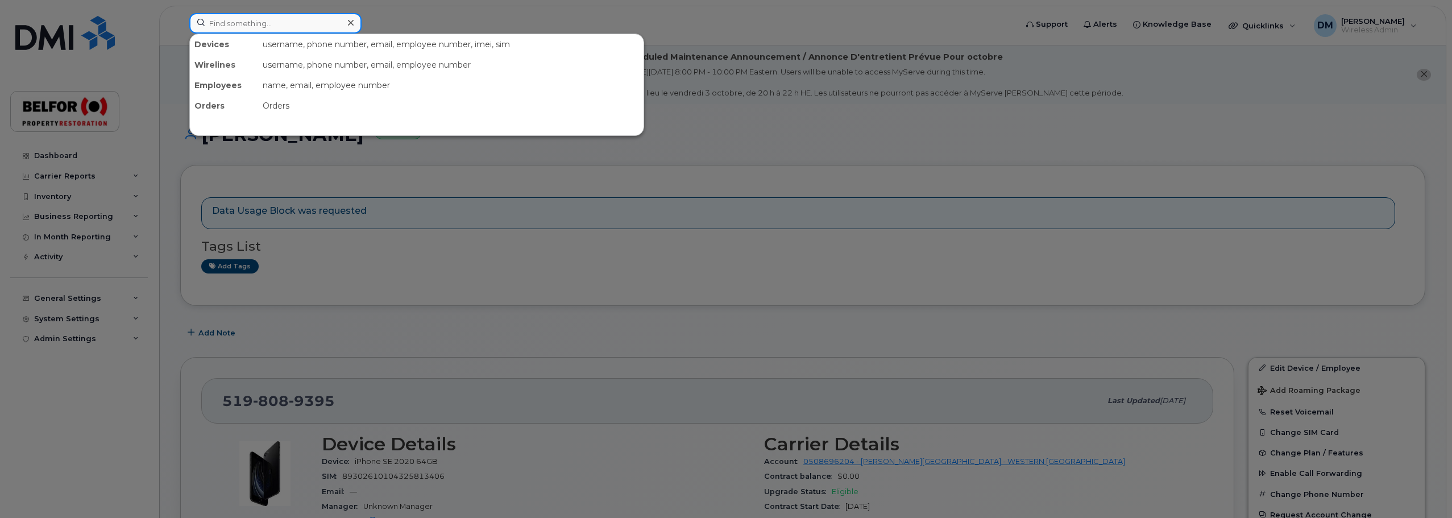
click at [245, 19] on input at bounding box center [275, 23] width 172 height 20
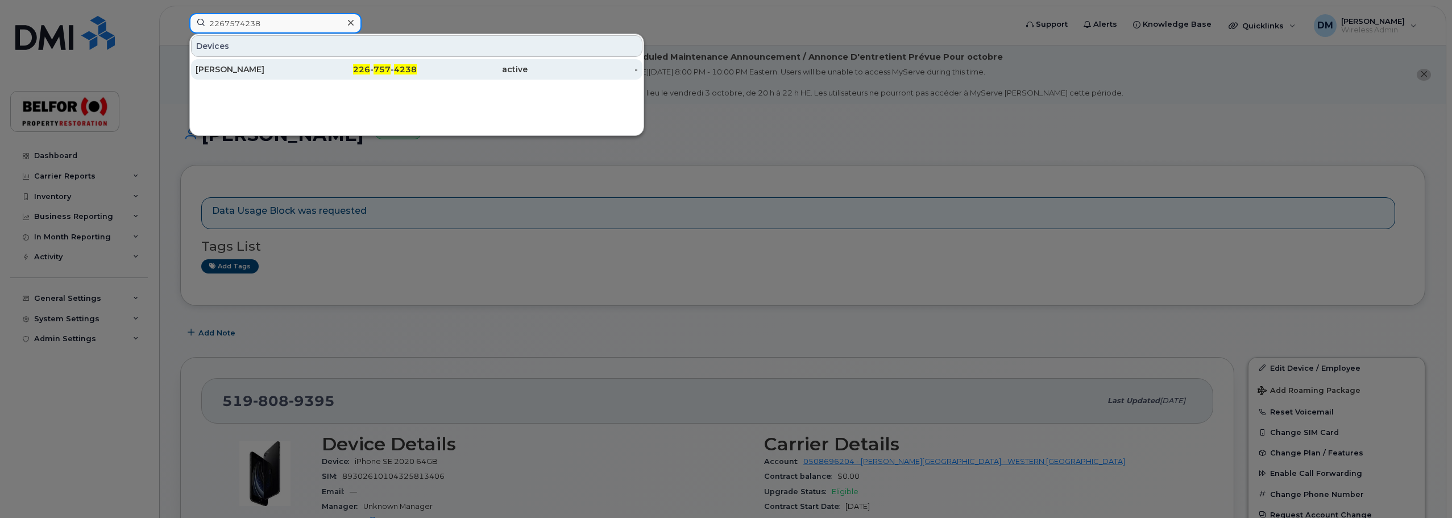
type input "2267574238"
click at [261, 73] on div "[PERSON_NAME]" at bounding box center [251, 69] width 111 height 11
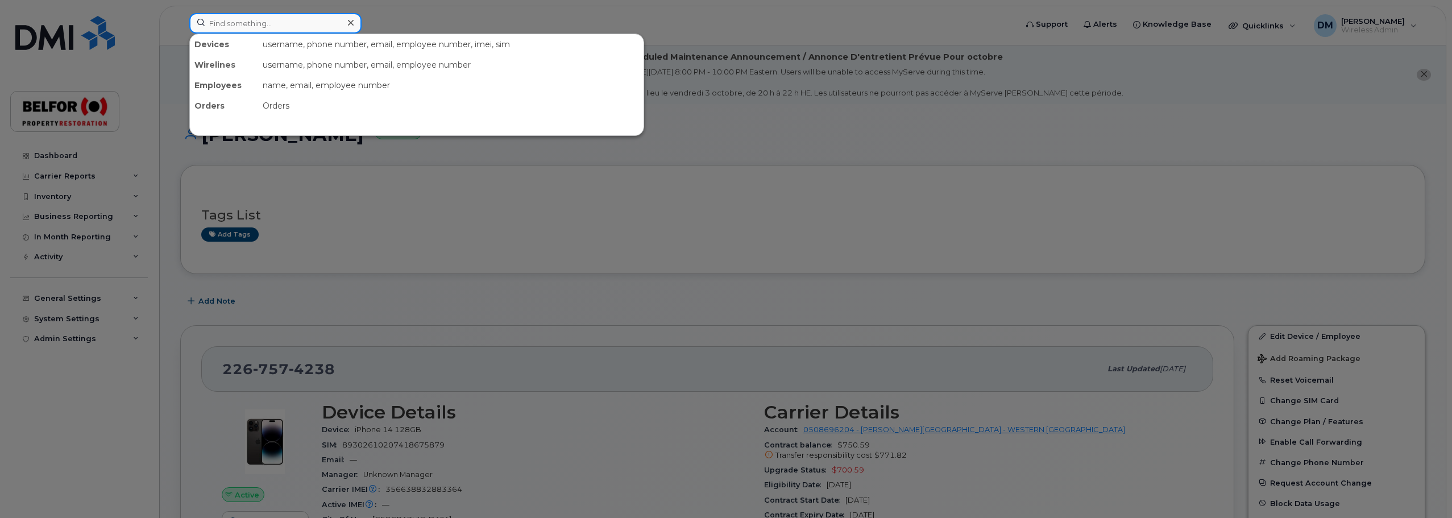
click at [220, 24] on input at bounding box center [275, 23] width 172 height 20
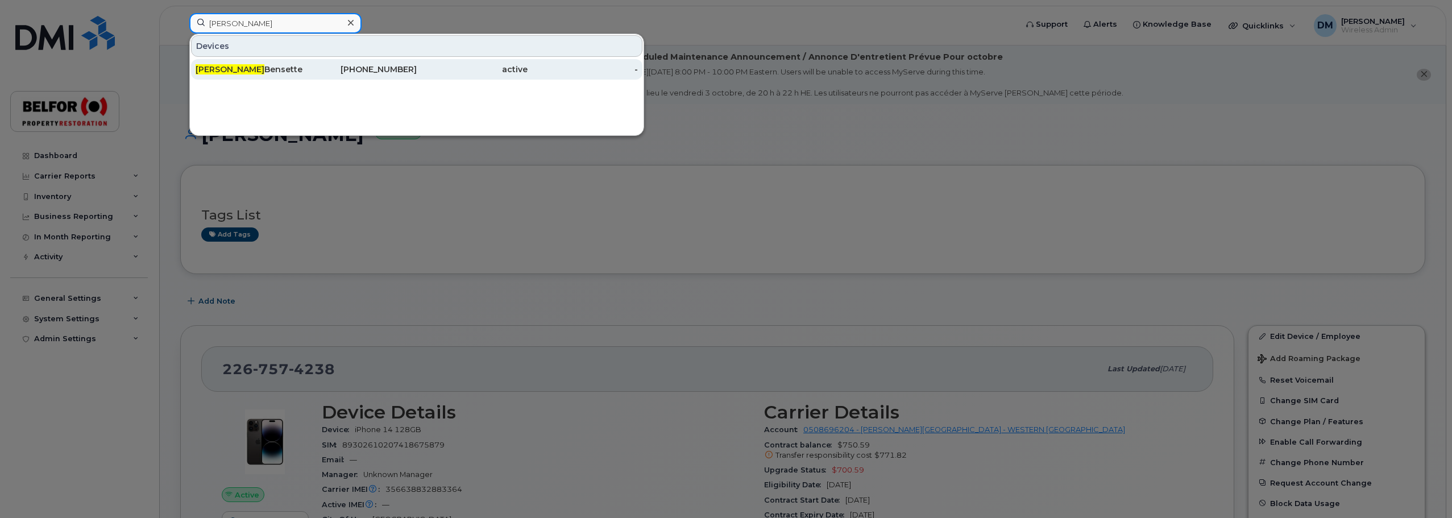
type input "diana"
click at [284, 72] on div "Diana Bensette" at bounding box center [251, 69] width 111 height 11
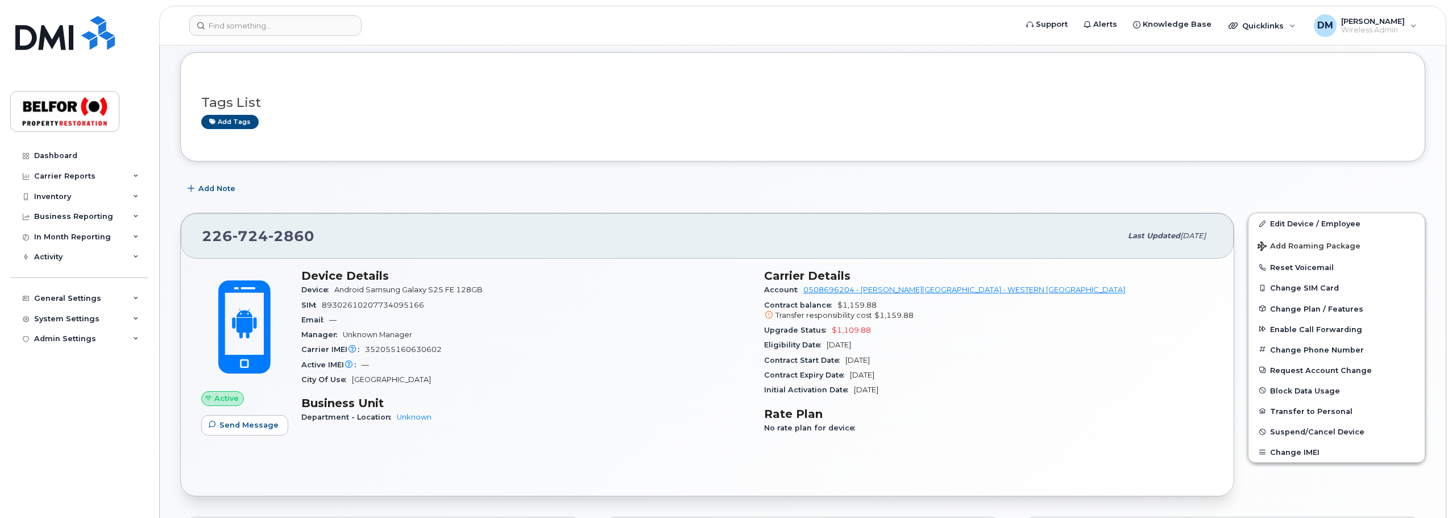
scroll to position [114, 0]
click at [393, 349] on span "352055160630602" at bounding box center [403, 348] width 77 height 9
copy span "352055160630602"
